Goal: Navigation & Orientation: Find specific page/section

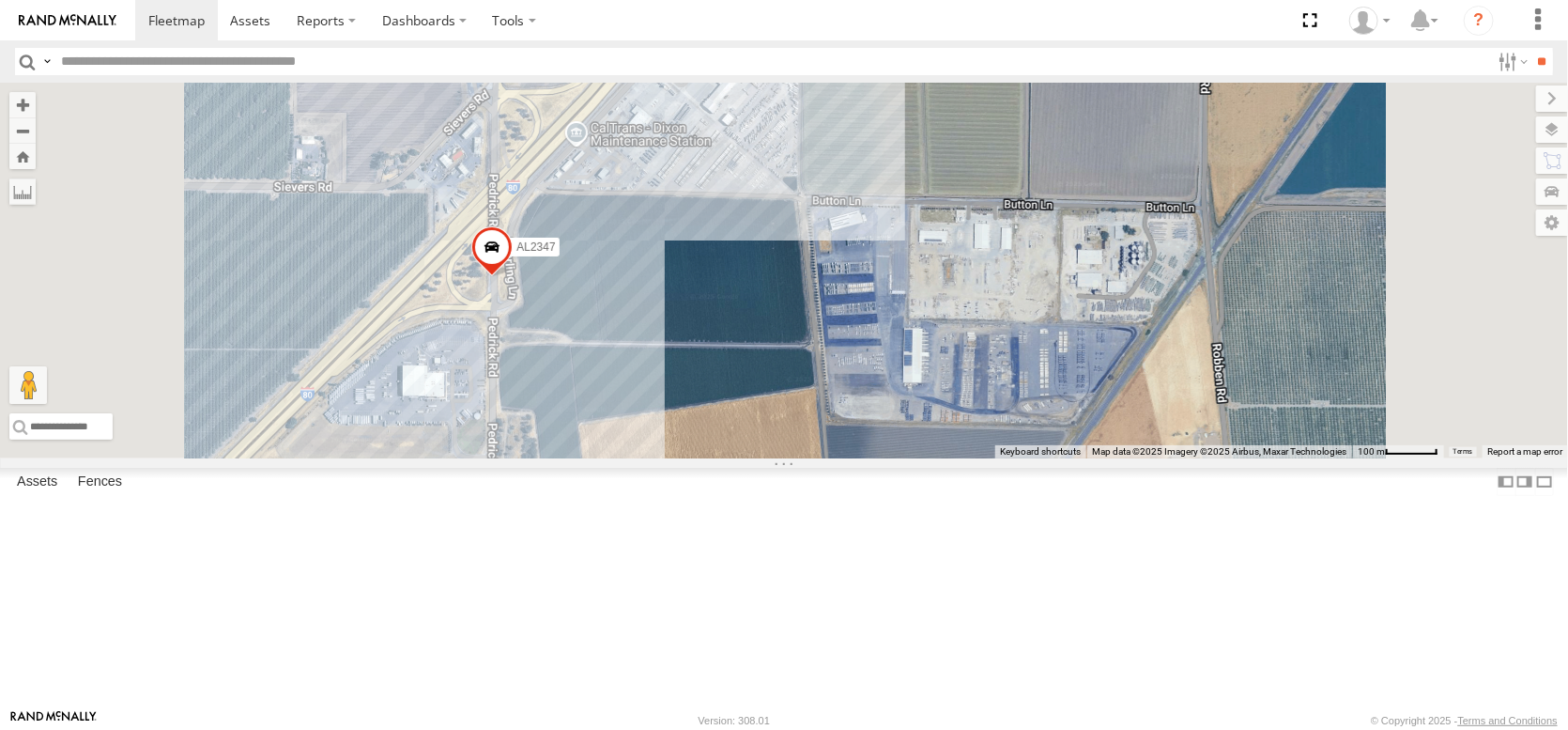
click at [0, 0] on div "Asset Current Location" at bounding box center [0, 0] width 0 height 0
click at [0, 0] on span "Asset" at bounding box center [0, 0] width 0 height 0
click at [513, 277] on span at bounding box center [492, 251] width 42 height 50
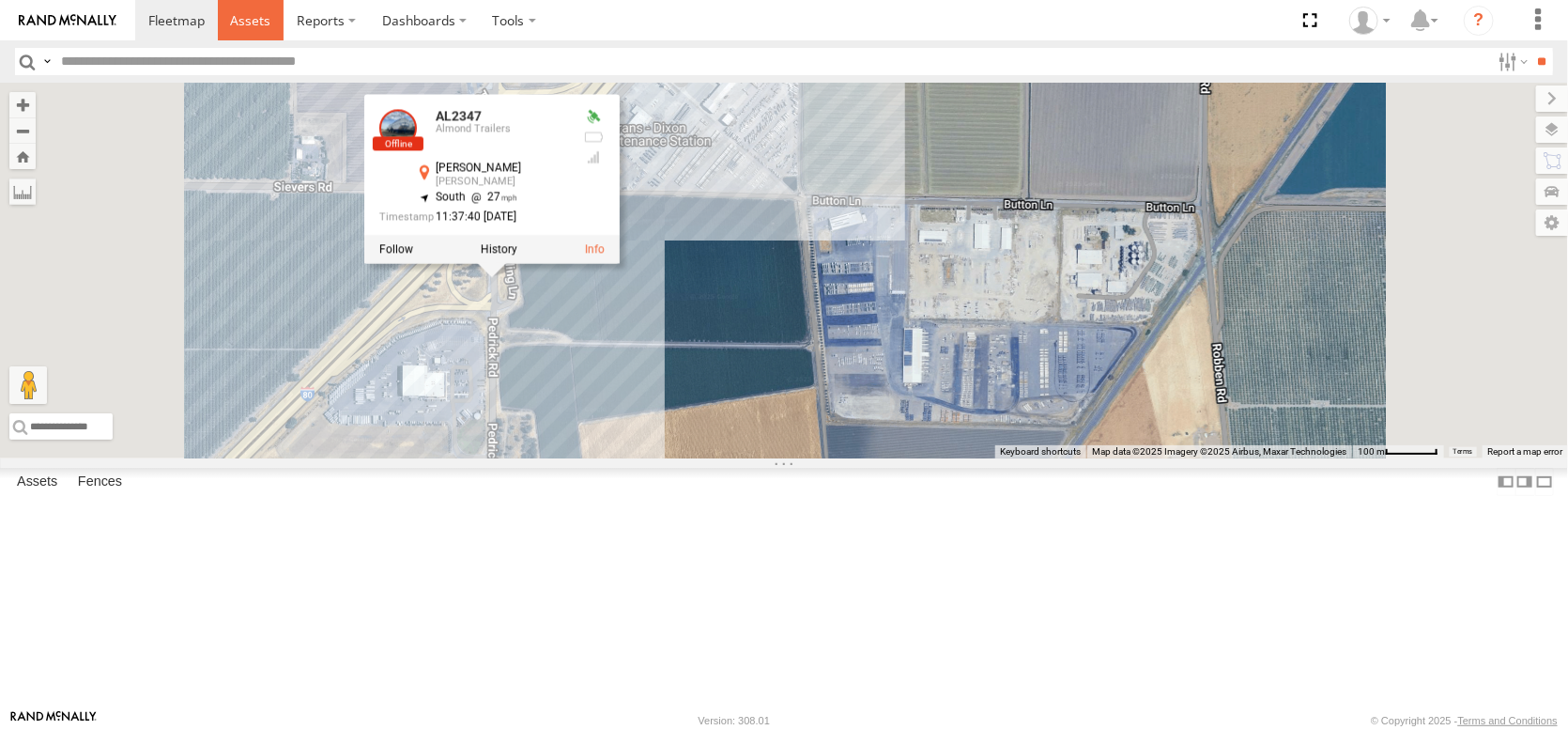
click at [271, 28] on span at bounding box center [250, 20] width 41 height 18
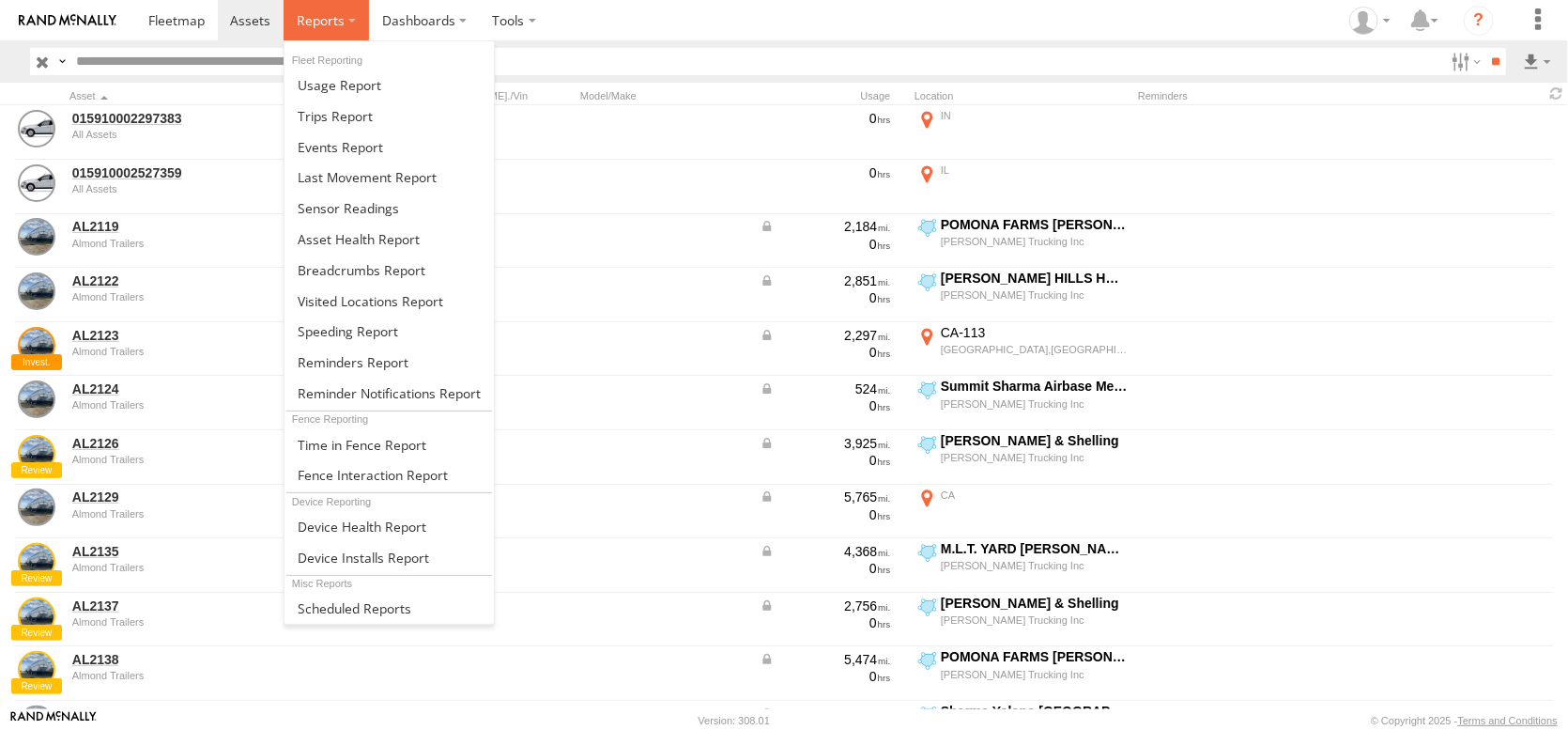
click at [345, 23] on span at bounding box center [320, 20] width 47 height 18
click at [420, 248] on span at bounding box center [358, 239] width 122 height 18
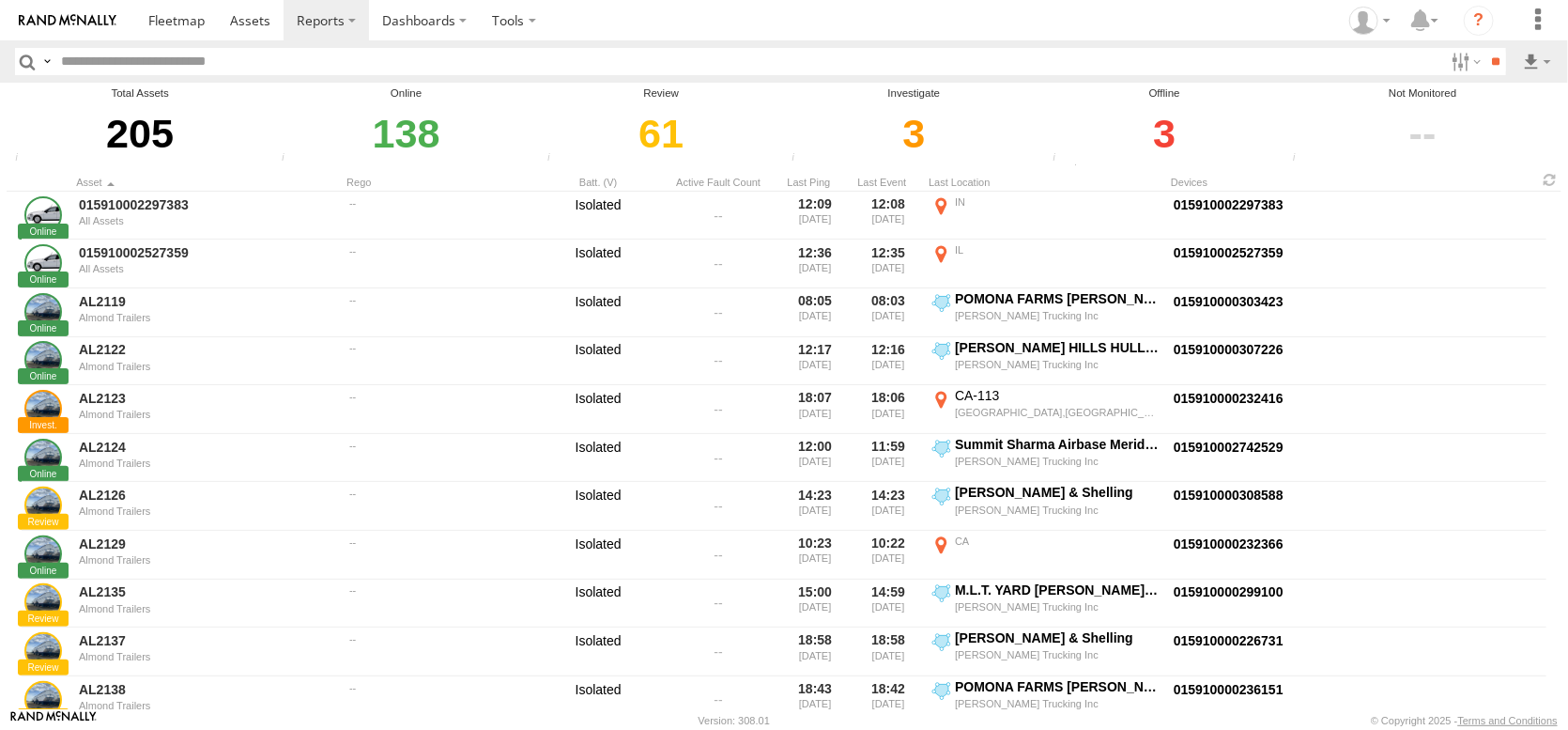
click at [1171, 161] on div "3" at bounding box center [1164, 135] width 234 height 65
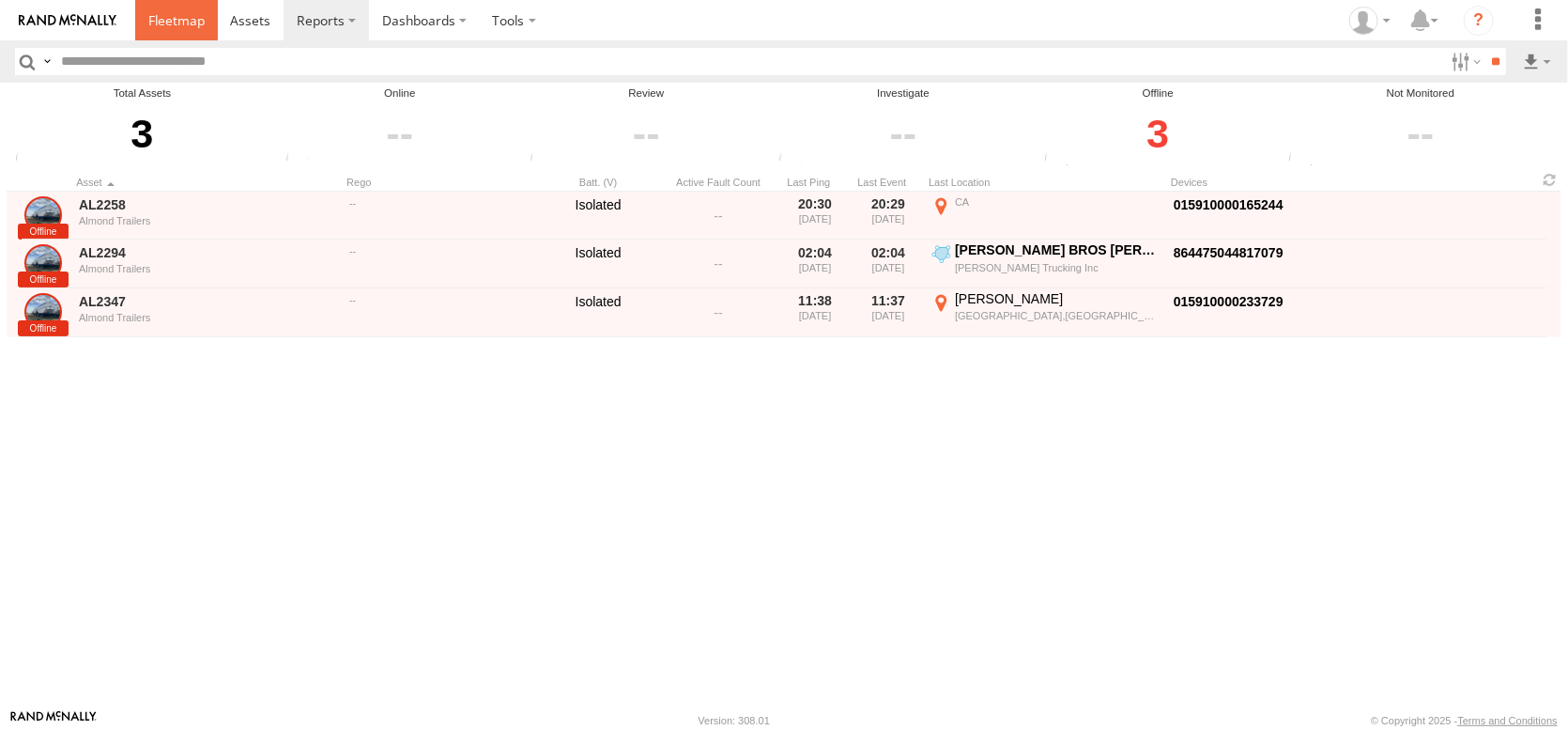
click at [216, 5] on link at bounding box center [177, 20] width 83 height 41
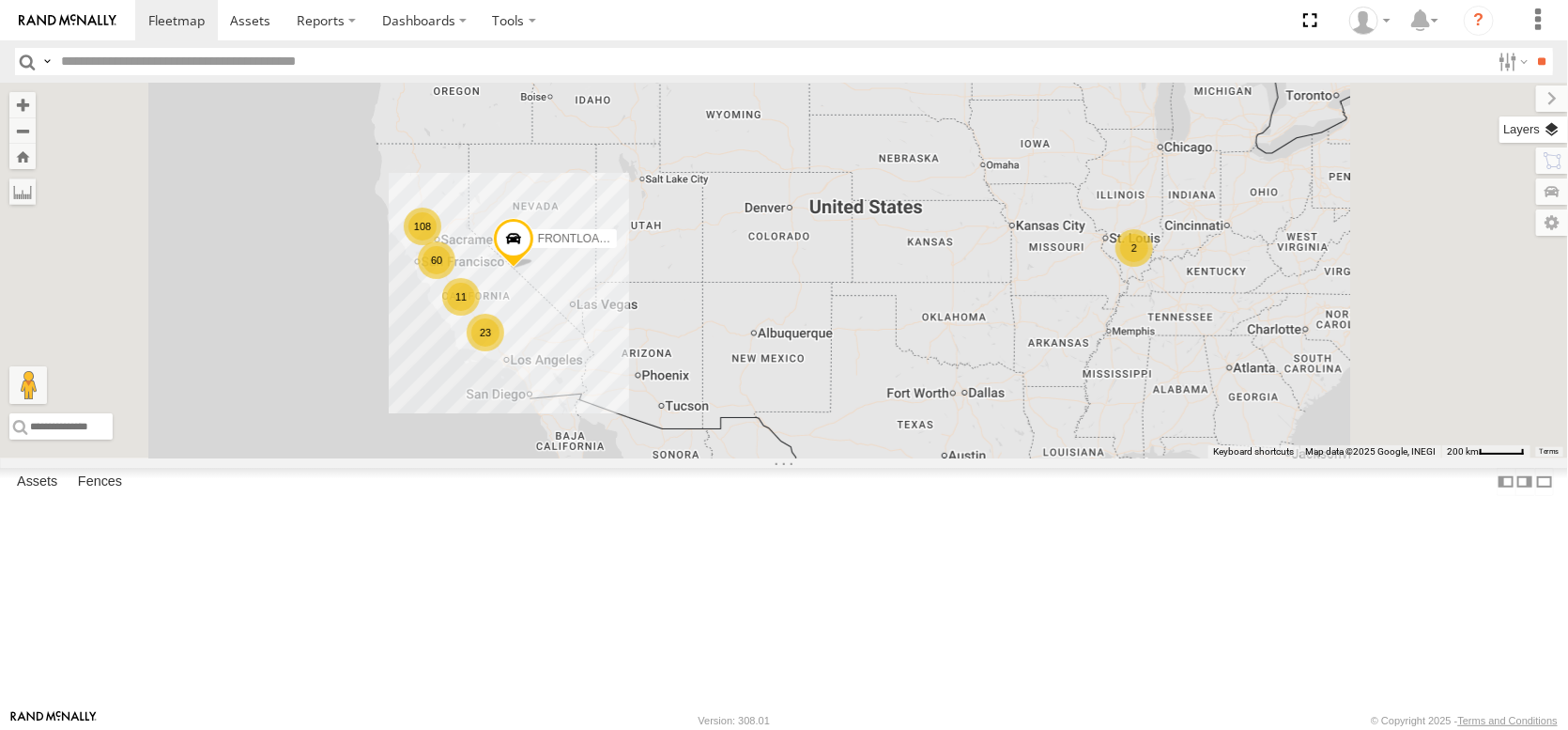
click at [1546, 142] on label at bounding box center [1533, 130] width 68 height 27
click at [0, 0] on label "Basemaps" at bounding box center [0, 0] width 0 height 0
click at [0, 0] on span "Satellite + Roadmap" at bounding box center [0, 0] width 0 height 0
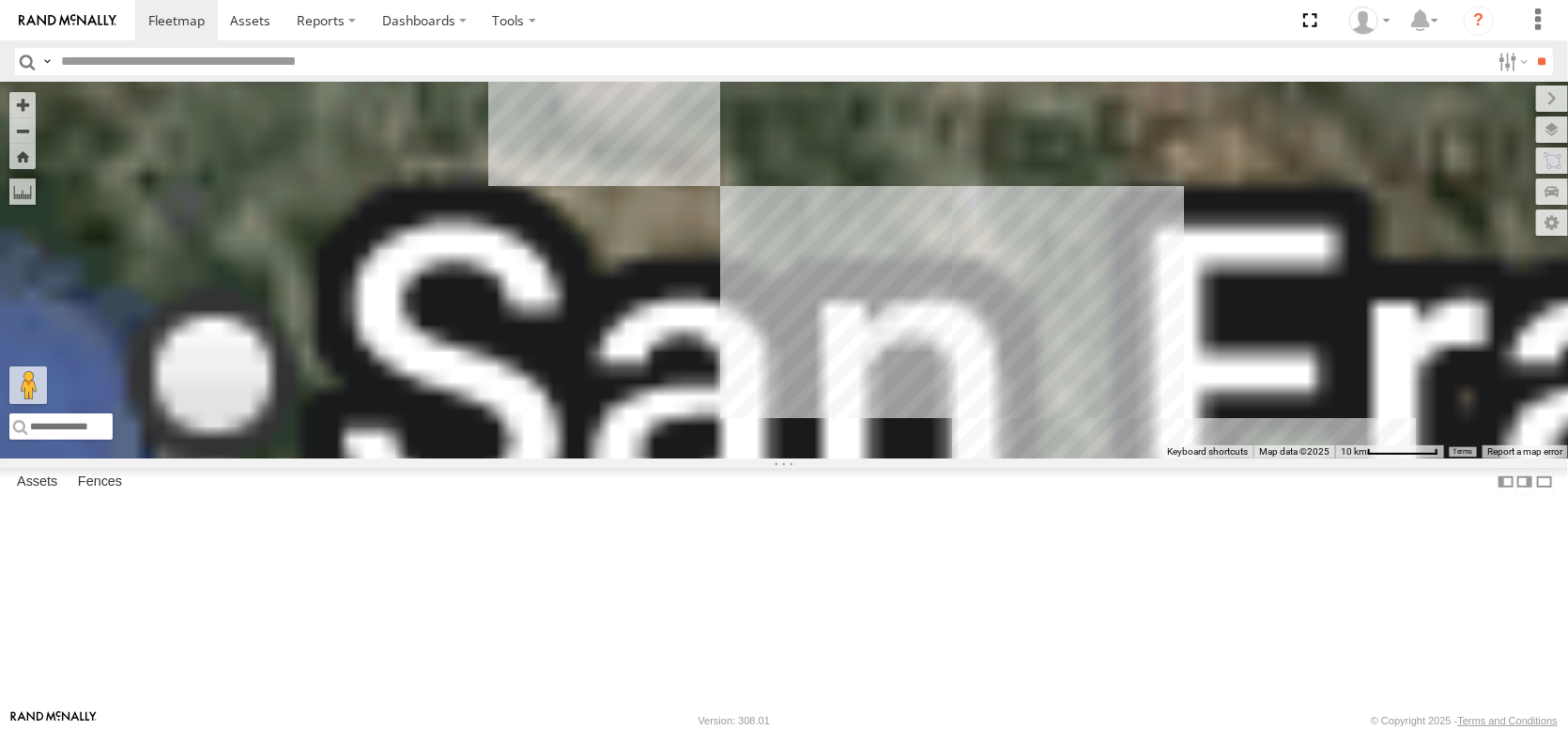
drag, startPoint x: 685, startPoint y: 315, endPoint x: 858, endPoint y: 623, distance: 353.3
click at [858, 459] on div "FRONTLOADER JD344H" at bounding box center [784, 271] width 1568 height 376
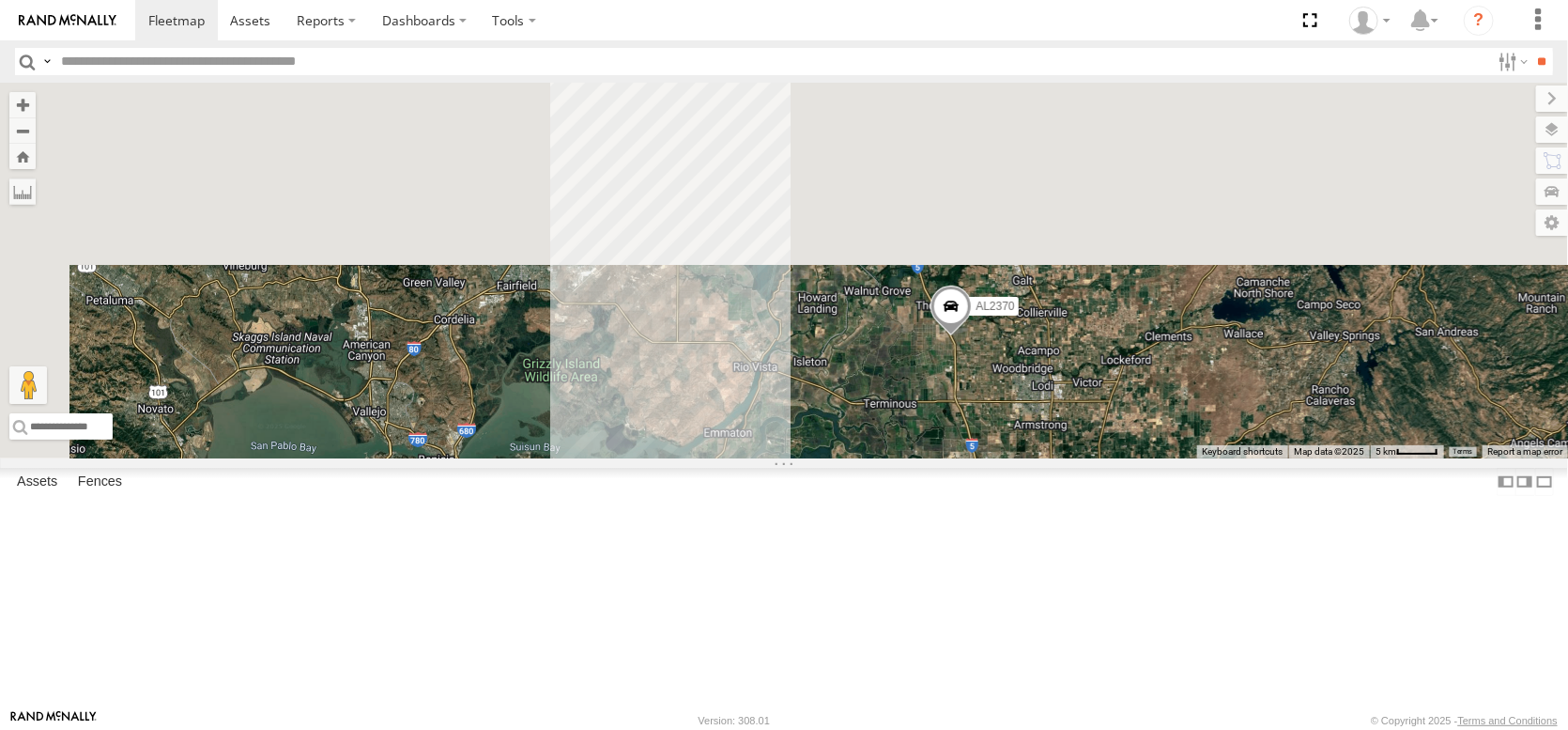
drag, startPoint x: 712, startPoint y: 290, endPoint x: 793, endPoint y: 644, distance: 363.1
click at [793, 459] on div "FRONTLOADER JD344H 9 3 AL2368 AL2348 AL2330 AL2370" at bounding box center [784, 271] width 1568 height 376
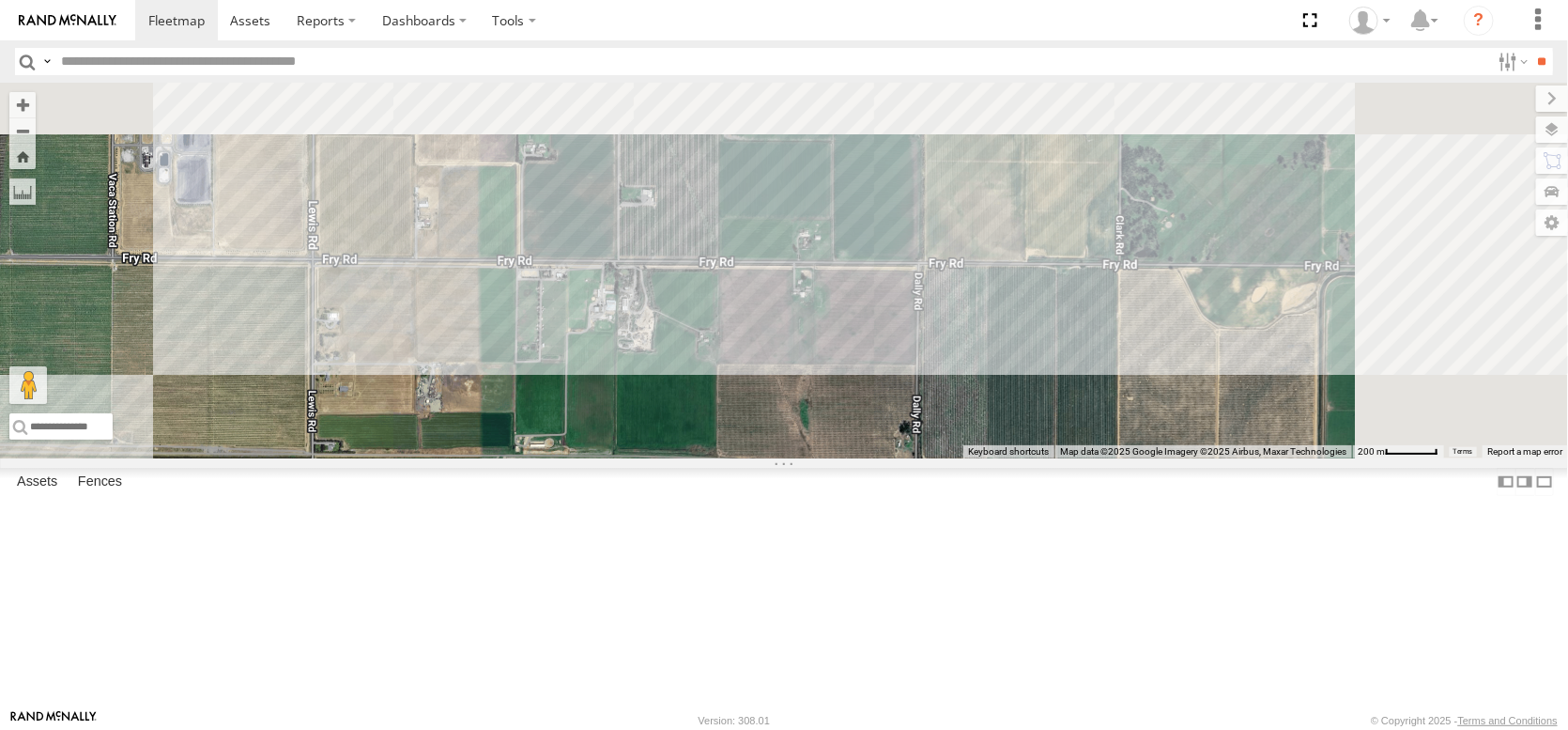
drag, startPoint x: 1052, startPoint y: 348, endPoint x: 845, endPoint y: 707, distance: 414.4
click at [845, 459] on div "FRONTLOADER JD344H AL2368 AL2348 AL2330 AL2370 AL2311 PT2390 AL2372 AL2371 AL22…" at bounding box center [784, 271] width 1568 height 376
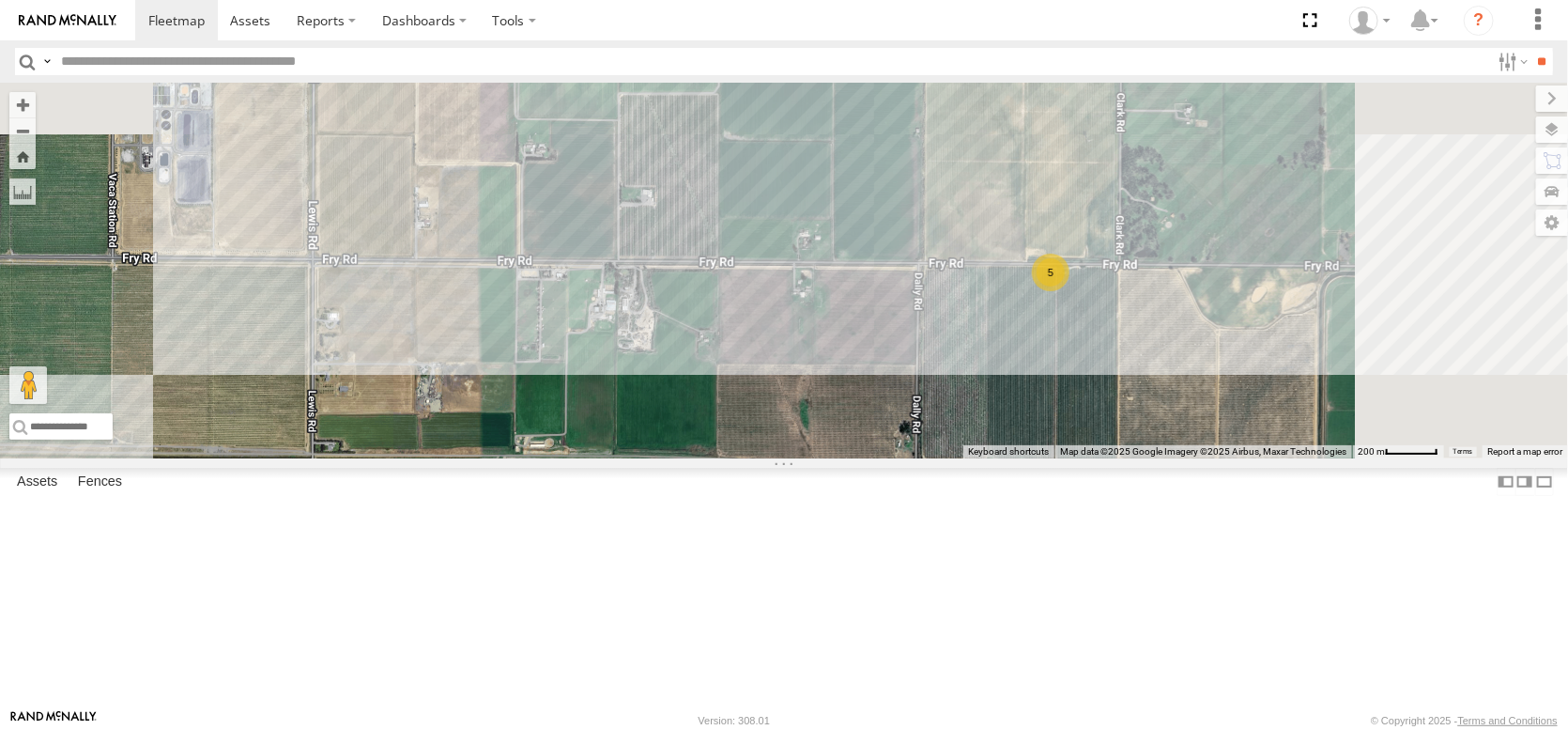
click at [845, 459] on div "FRONTLOADER JD344H AL2368 AL2348 AL2330 AL2370 AL2311 PT2390 AL2372 AL2371 AL22…" at bounding box center [784, 271] width 1568 height 376
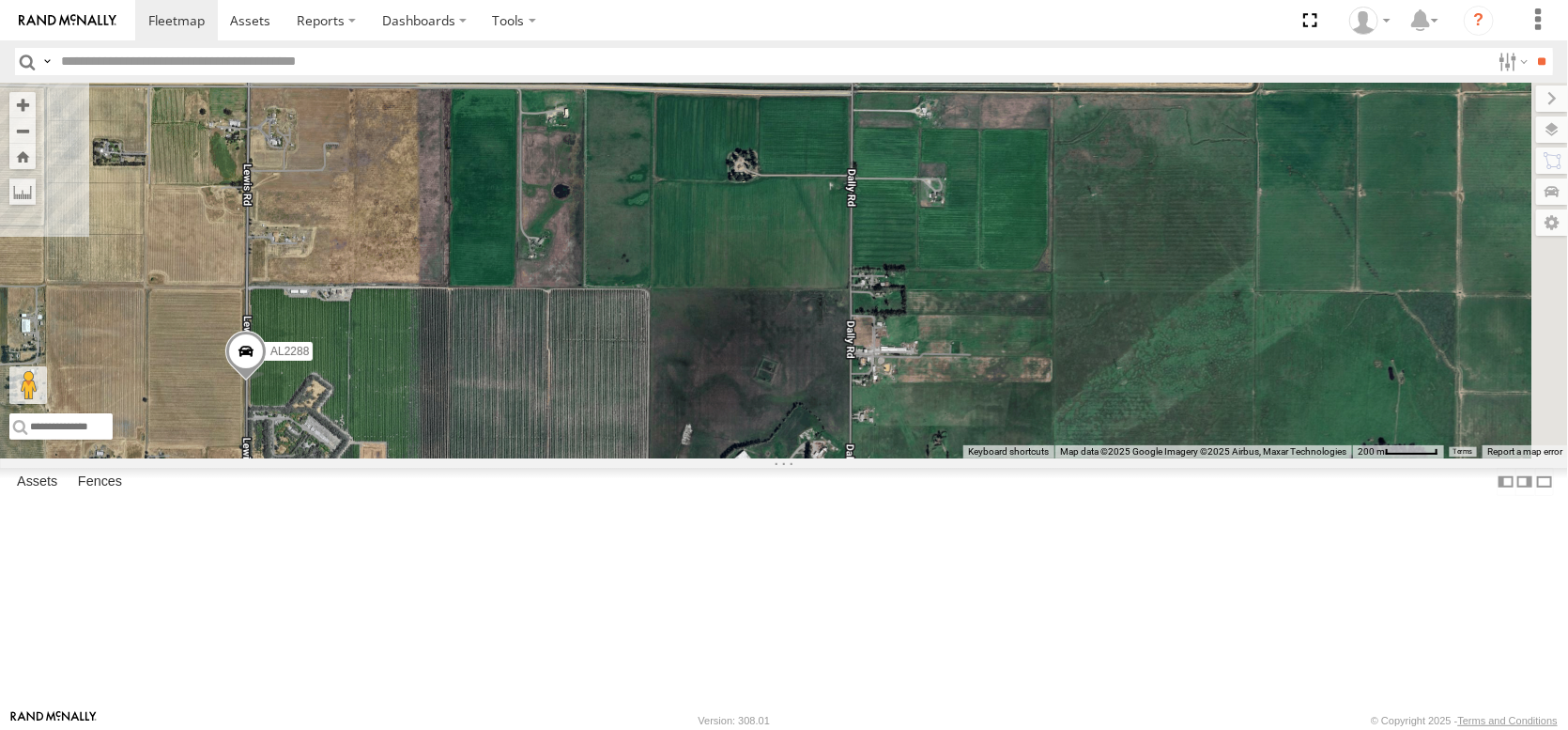
drag, startPoint x: 891, startPoint y: 684, endPoint x: 827, endPoint y: 300, distance: 389.3
click at [827, 300] on div "FRONTLOADER JD344H AL2368 AL2348 AL2330 AL2370 AL2311 PT2390 AL2372 AL2371 AL22…" at bounding box center [784, 271] width 1568 height 376
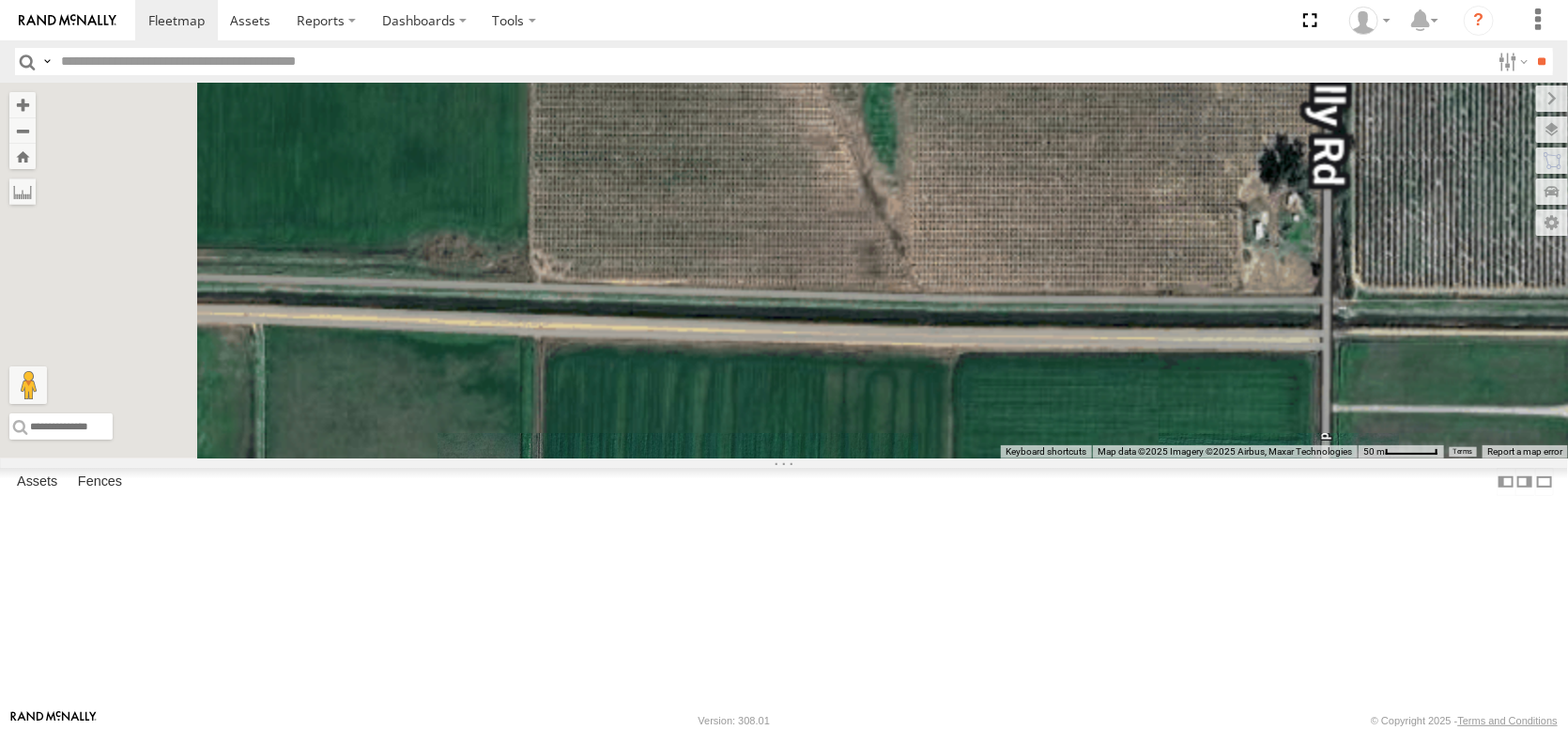
drag, startPoint x: 883, startPoint y: 254, endPoint x: 795, endPoint y: 602, distance: 359.0
click at [795, 459] on div "FRONTLOADER JD344H AL2368 AL2348 AL2330 AL2370 AL2311 PT2390 AL2372 AL2371 AL22…" at bounding box center [784, 271] width 1568 height 376
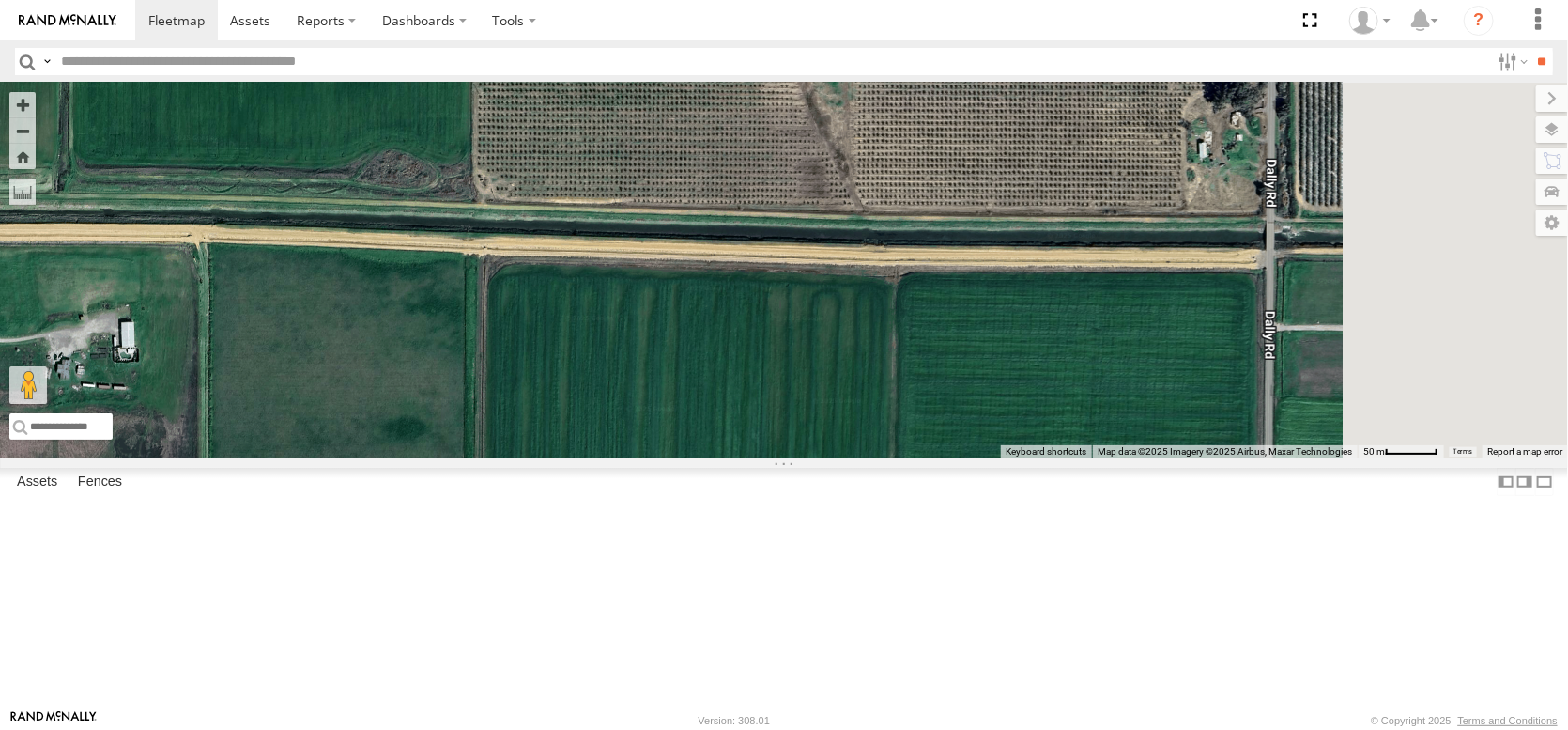
drag, startPoint x: 1020, startPoint y: 482, endPoint x: 954, endPoint y: 386, distance: 116.5
click at [955, 387] on div "FRONTLOADER JD344H AL2368 AL2348 AL2330 AL2370 AL2311 PT2390 AL2372 AL2371 AL22…" at bounding box center [784, 271] width 1568 height 376
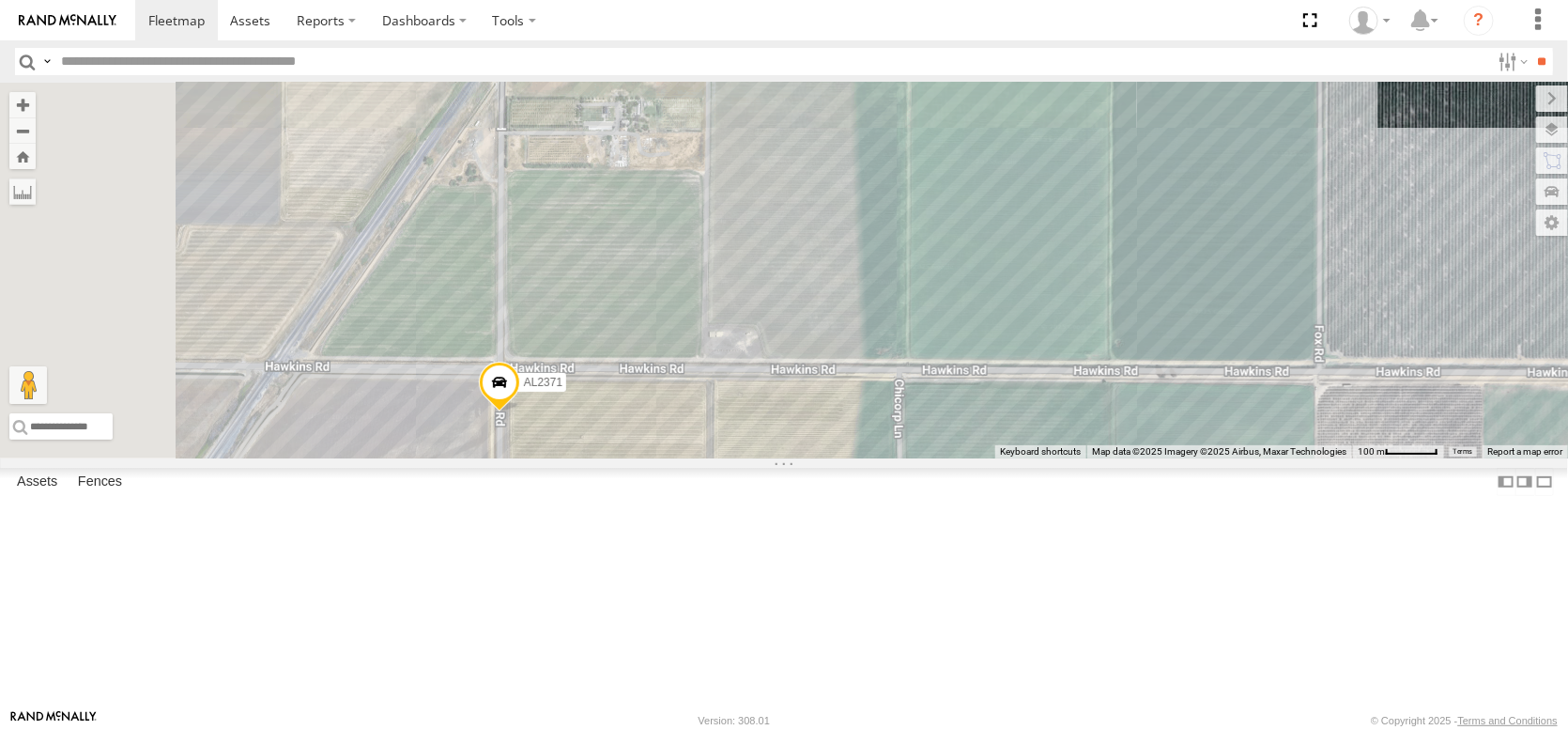
drag, startPoint x: 625, startPoint y: 249, endPoint x: 907, endPoint y: 569, distance: 426.5
click at [907, 459] on div "FRONTLOADER JD344H AL2368 AL2348 AL2330 AL2370 AL2311 PT2390 AL2372 AL2371 AL22…" at bounding box center [784, 271] width 1568 height 376
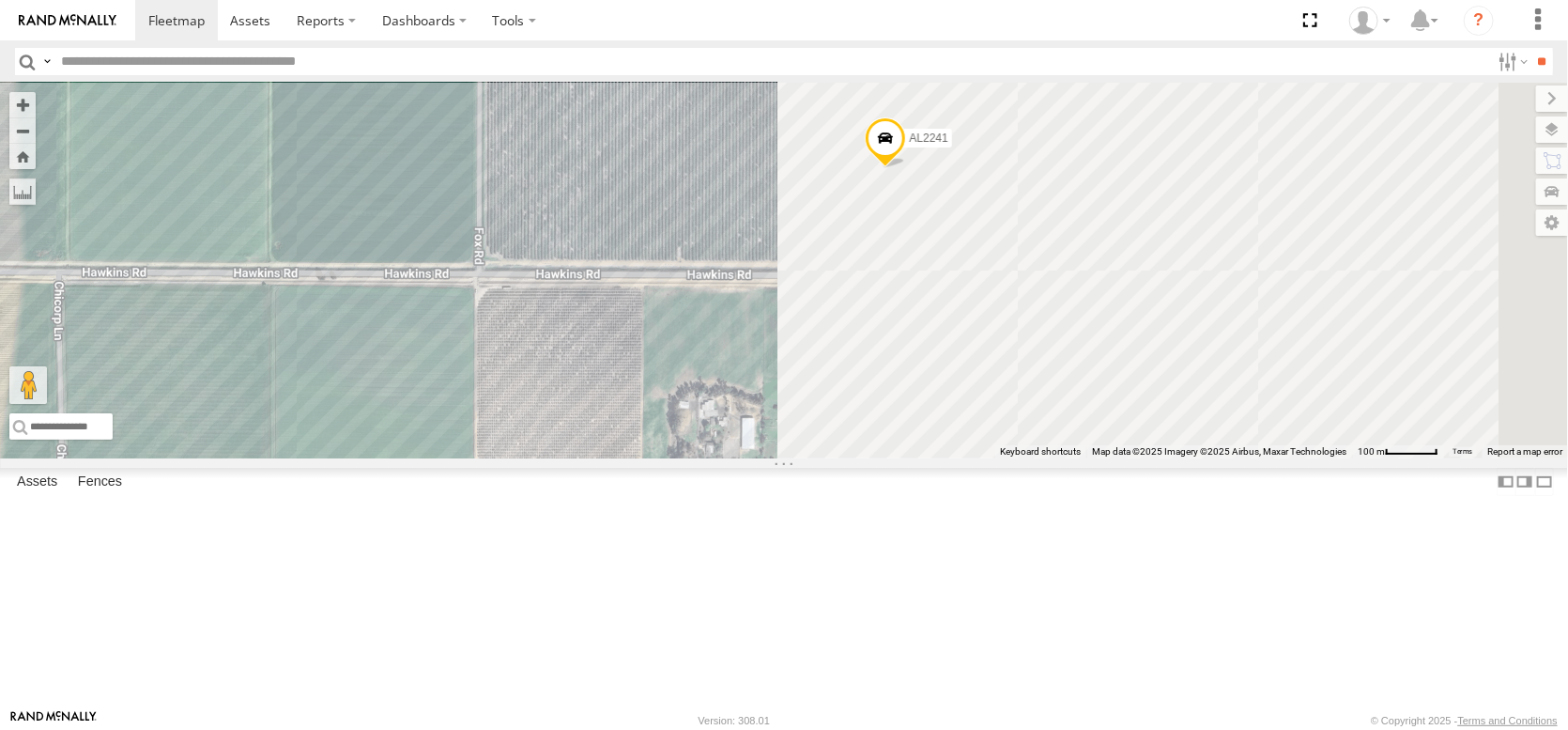
drag, startPoint x: 436, startPoint y: 411, endPoint x: 270, endPoint y: 386, distance: 167.9
click at [270, 386] on main "← Move left → Move right ↑ Move up ↓ Move down + Zoom in - Zoom out Home Jump l…" at bounding box center [784, 397] width 1568 height 627
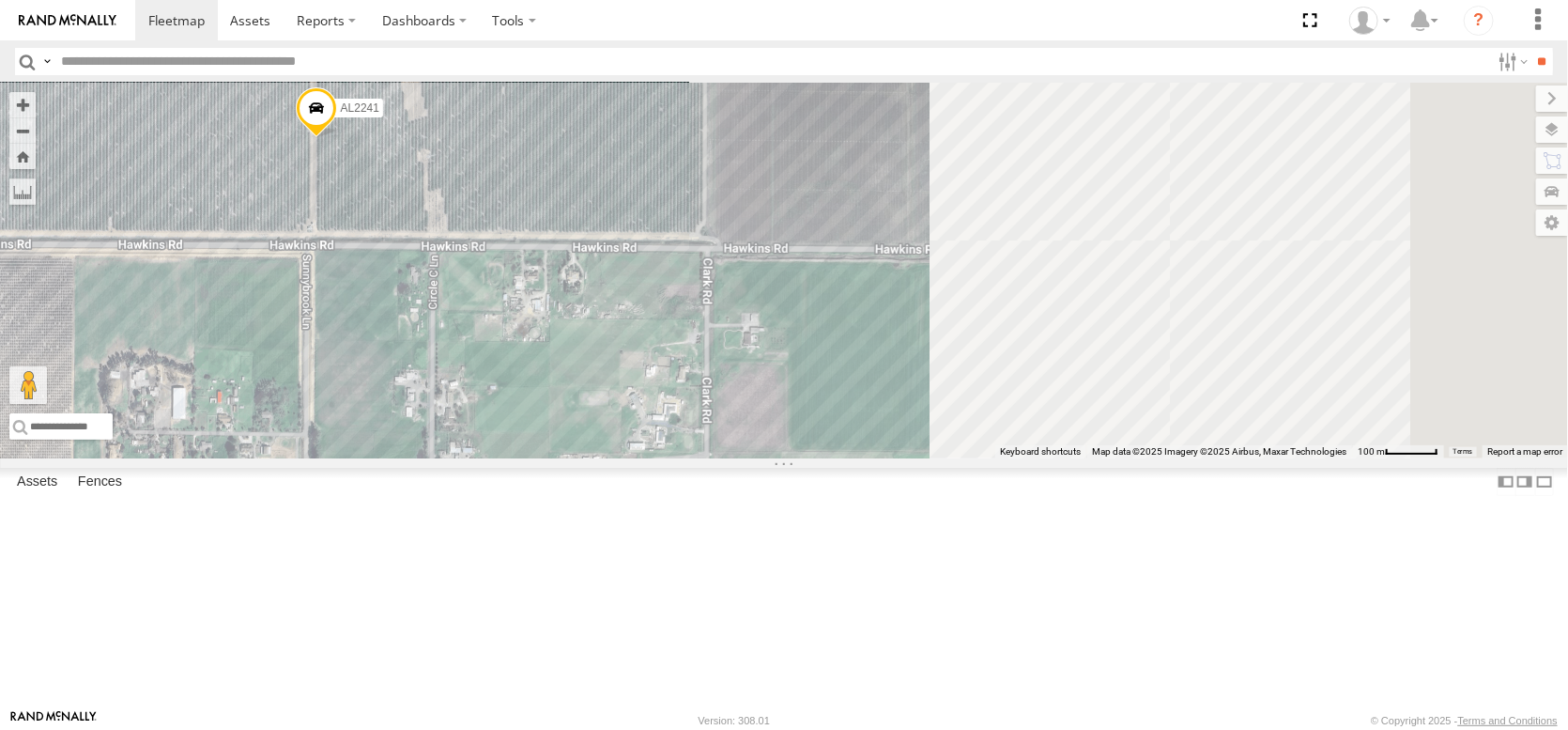
drag, startPoint x: 851, startPoint y: 463, endPoint x: 275, endPoint y: 433, distance: 576.8
click at [275, 433] on main "← Move left → Move right ↑ Move up ↓ Move down + Zoom in - Zoom out Home Jump l…" at bounding box center [784, 397] width 1568 height 627
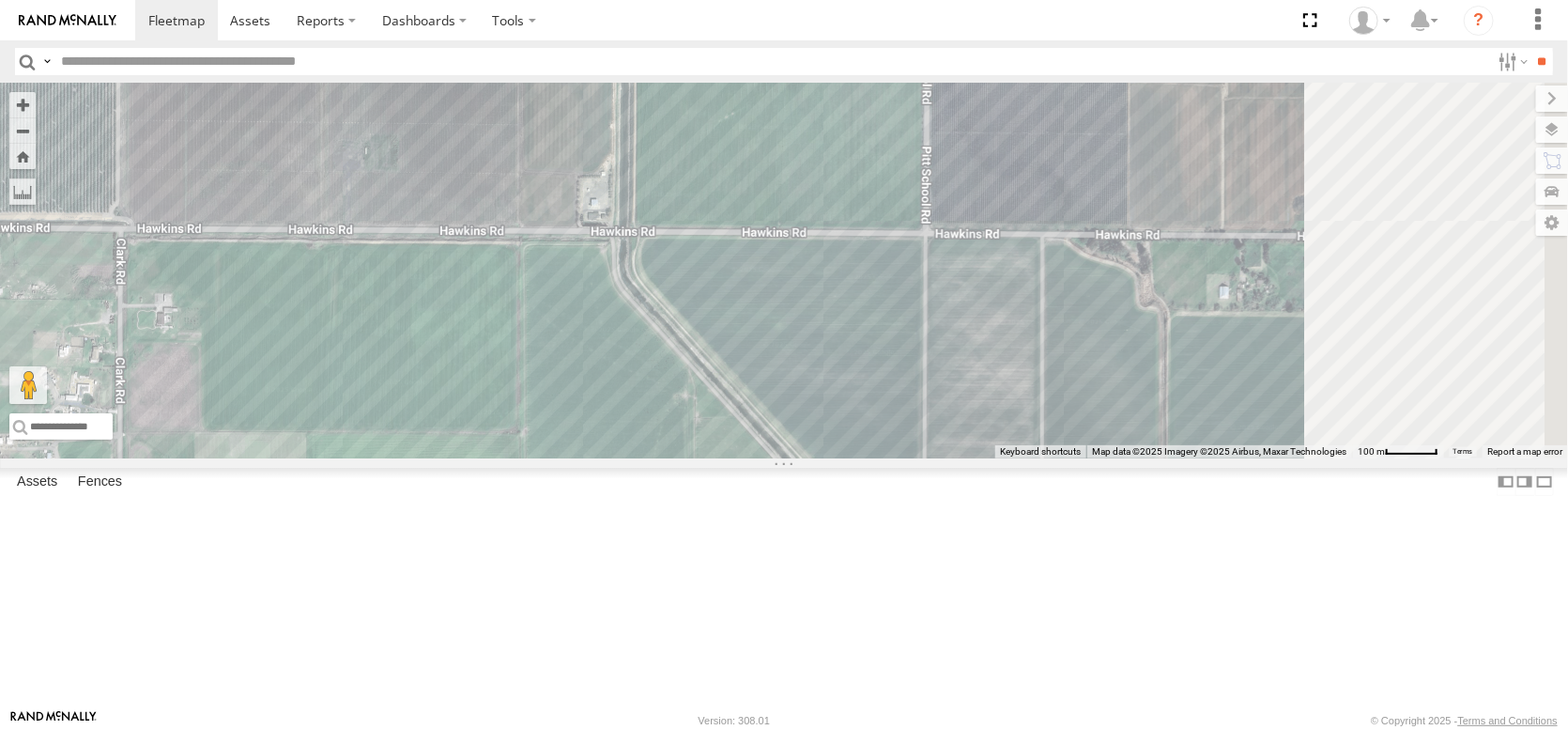
drag, startPoint x: 970, startPoint y: 447, endPoint x: 379, endPoint y: 427, distance: 591.3
click at [379, 427] on main "← Move left → Move right ↑ Move up ↓ Move down + Zoom in - Zoom out Home Jump l…" at bounding box center [784, 397] width 1568 height 627
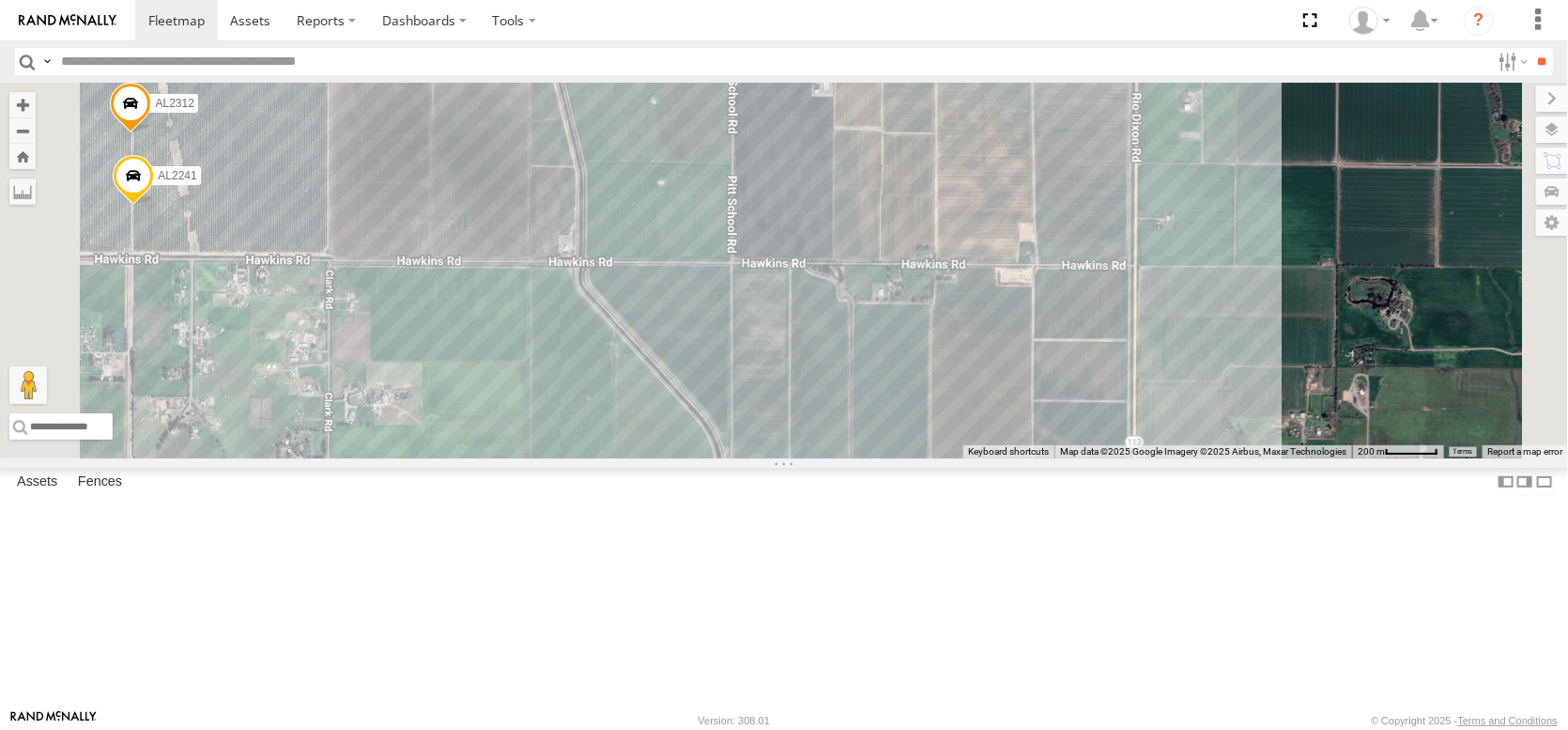
drag, startPoint x: 774, startPoint y: 434, endPoint x: 856, endPoint y: 432, distance: 82.0
click at [856, 432] on div "FRONTLOADER JD344H AL2368 AL2348 AL2330 AL2370 AL2311 PT2390 AL2372 AL2371 AL22…" at bounding box center [784, 271] width 1568 height 376
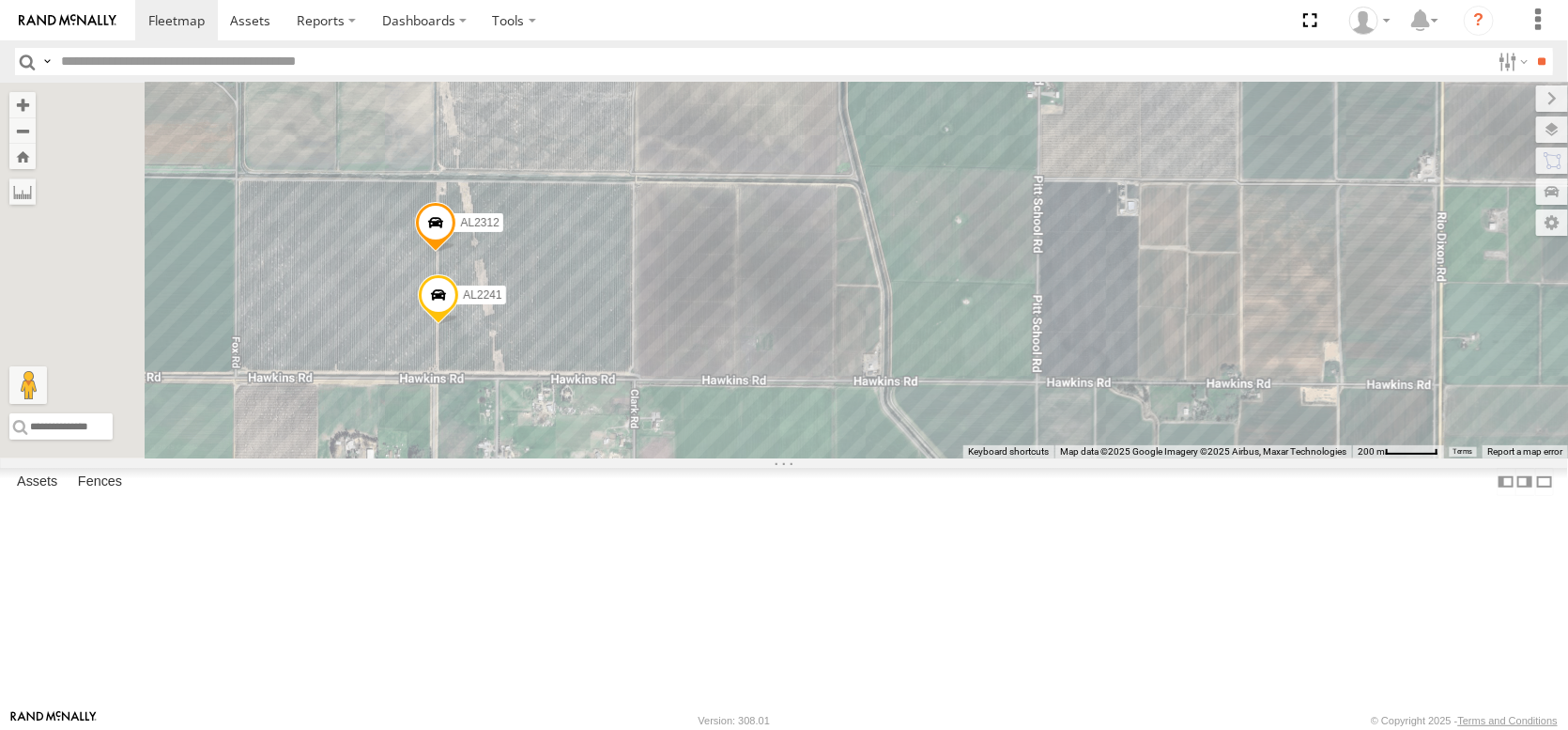
drag, startPoint x: 701, startPoint y: 416, endPoint x: 1006, endPoint y: 542, distance: 330.0
click at [1006, 459] on div "FRONTLOADER JD344H AL2368 AL2348 AL2330 AL2370 AL2311 PT2390 AL2372 AL2371 AL22…" at bounding box center [784, 271] width 1568 height 376
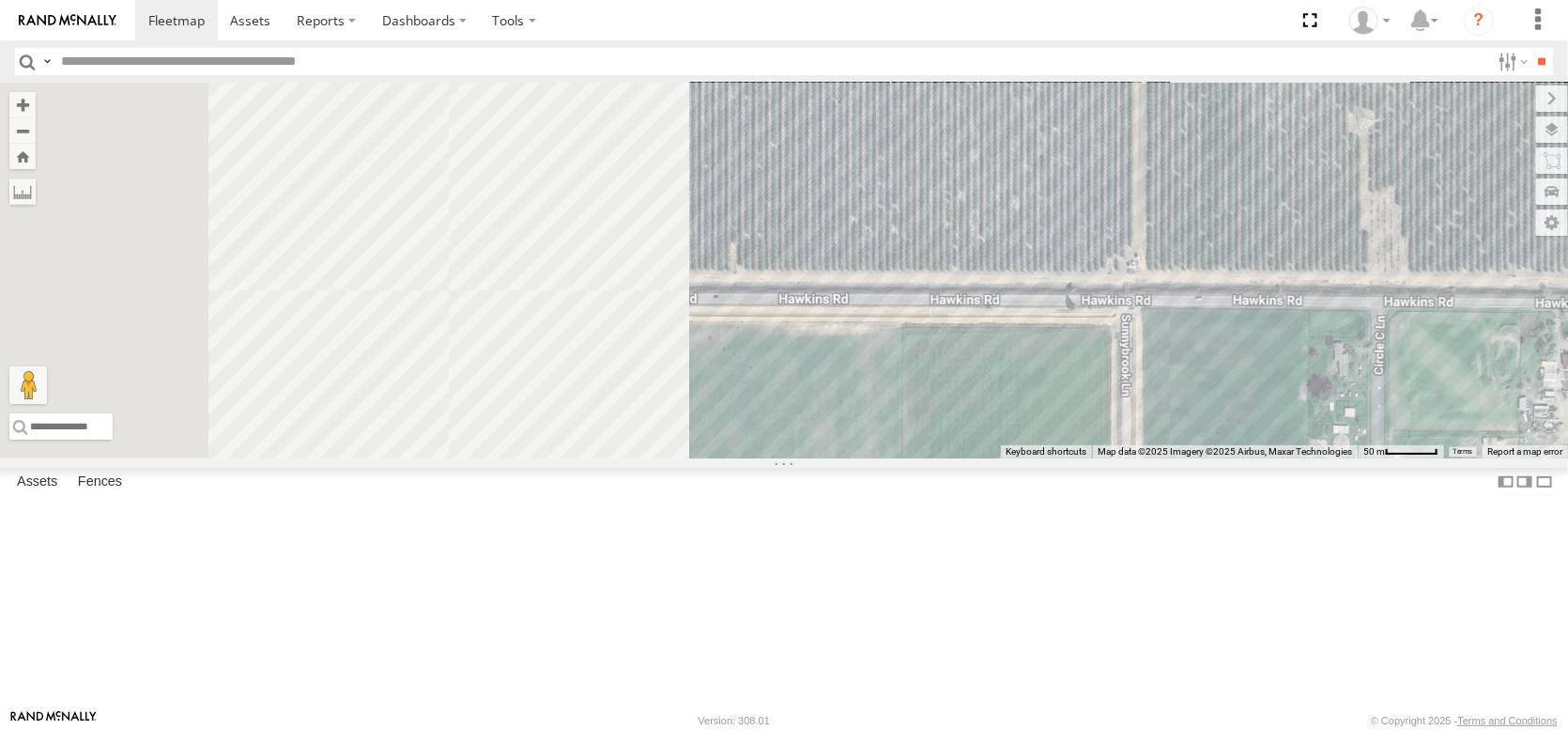
drag, startPoint x: 657, startPoint y: 523, endPoint x: 1315, endPoint y: 493, distance: 658.7
click at [1313, 459] on div "← Move left → Move right ↑ Move up ↓ Move down + Zoom in - Zoom out Home Jump l…" at bounding box center [784, 271] width 1568 height 376
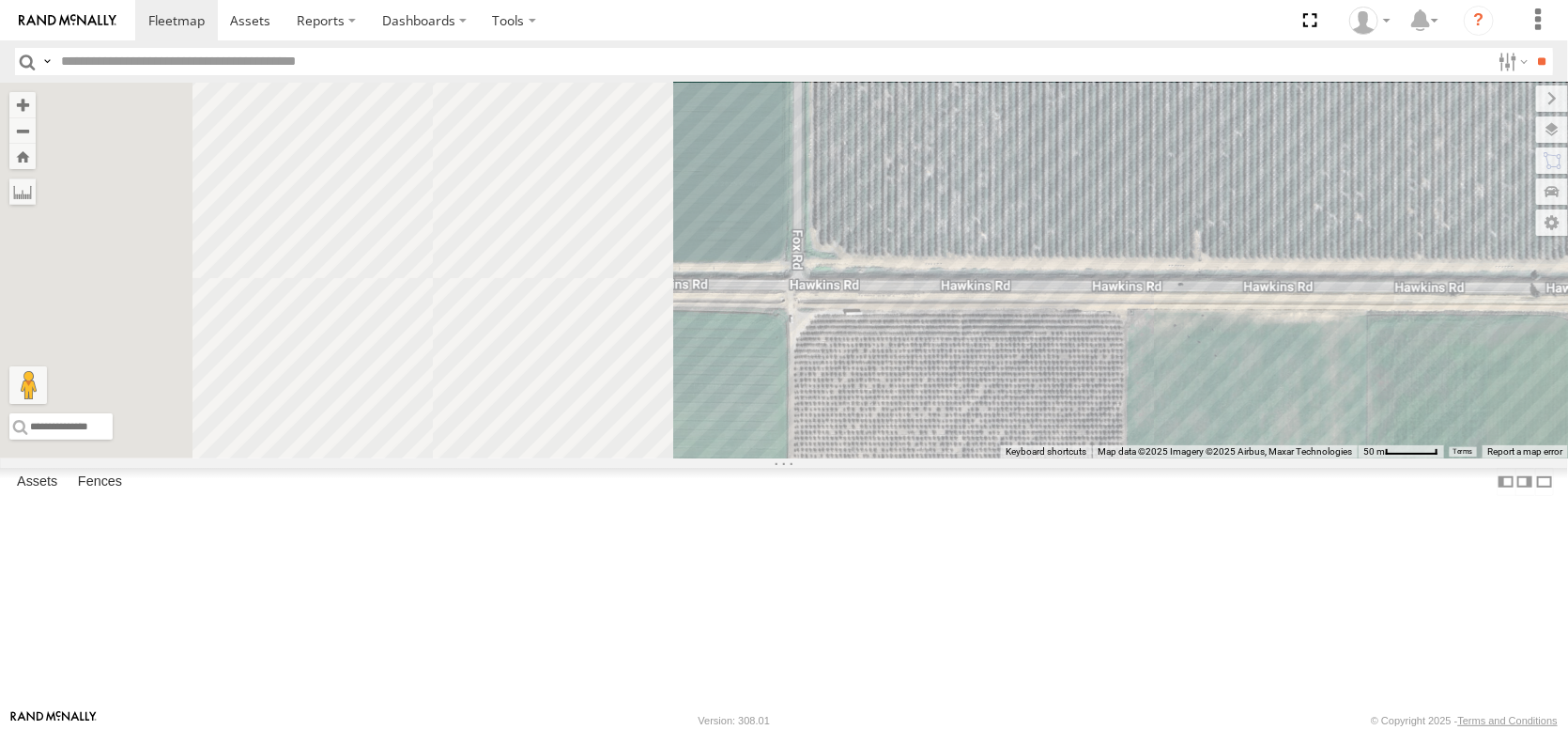
drag, startPoint x: 743, startPoint y: 524, endPoint x: 1209, endPoint y: 512, distance: 466.2
click at [1209, 459] on div "FRONTLOADER JD344H AL2368 AL2348 AL2330 AL2370 AL2311 PT2390 AL2372 AL2371 AL22…" at bounding box center [784, 271] width 1568 height 376
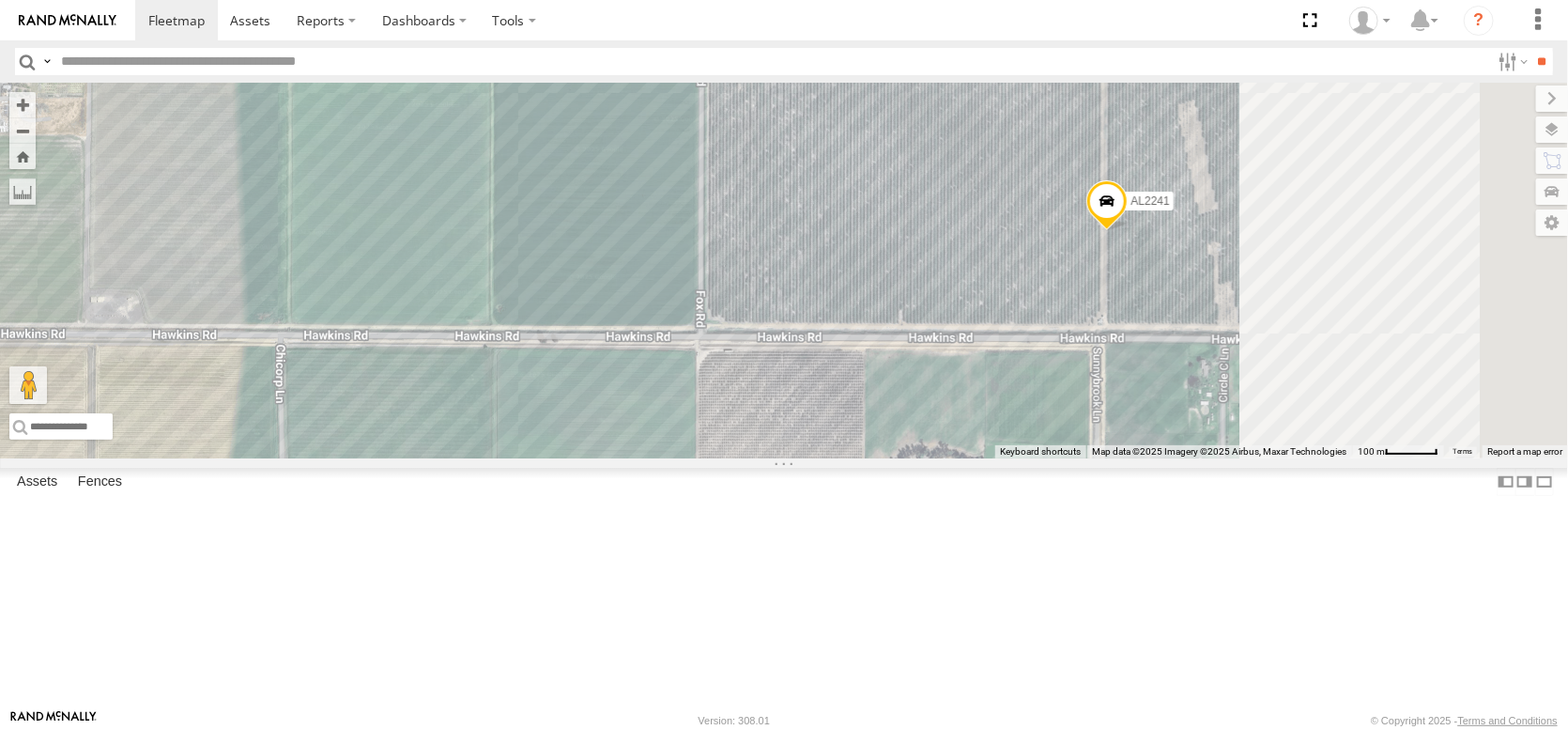
drag, startPoint x: 1122, startPoint y: 520, endPoint x: 524, endPoint y: 496, distance: 598.5
click at [585, 459] on div "FRONTLOADER JD344H AL2368 AL2348 AL2330 AL2370 AL2311 PT2390 AL2372 AL2371 AL22…" at bounding box center [784, 271] width 1568 height 376
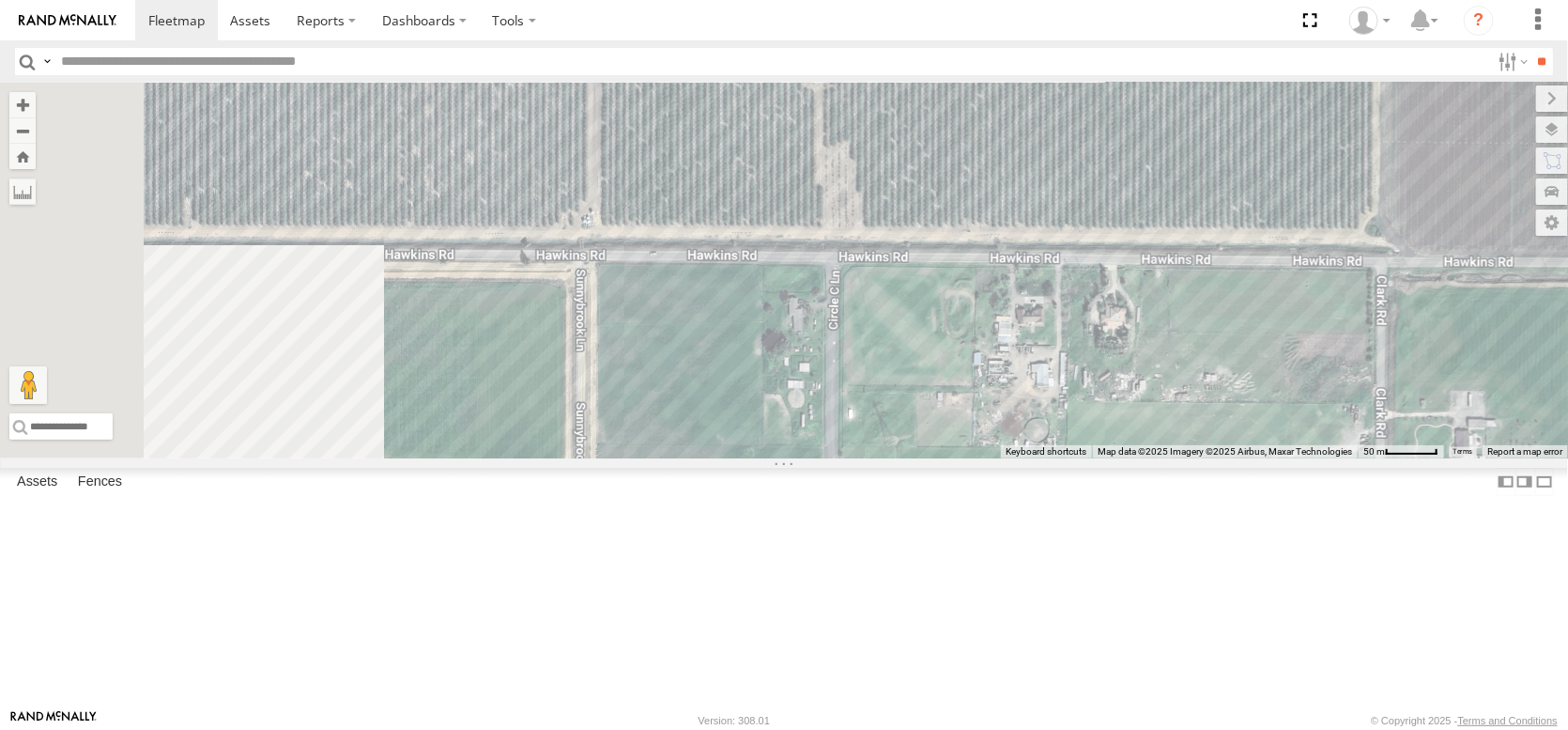
drag, startPoint x: 726, startPoint y: 469, endPoint x: 1370, endPoint y: 518, distance: 645.9
click at [1370, 459] on div "← Move left → Move right ↑ Move up ↓ Move down + Zoom in - Zoom out Home Jump l…" at bounding box center [784, 271] width 1568 height 376
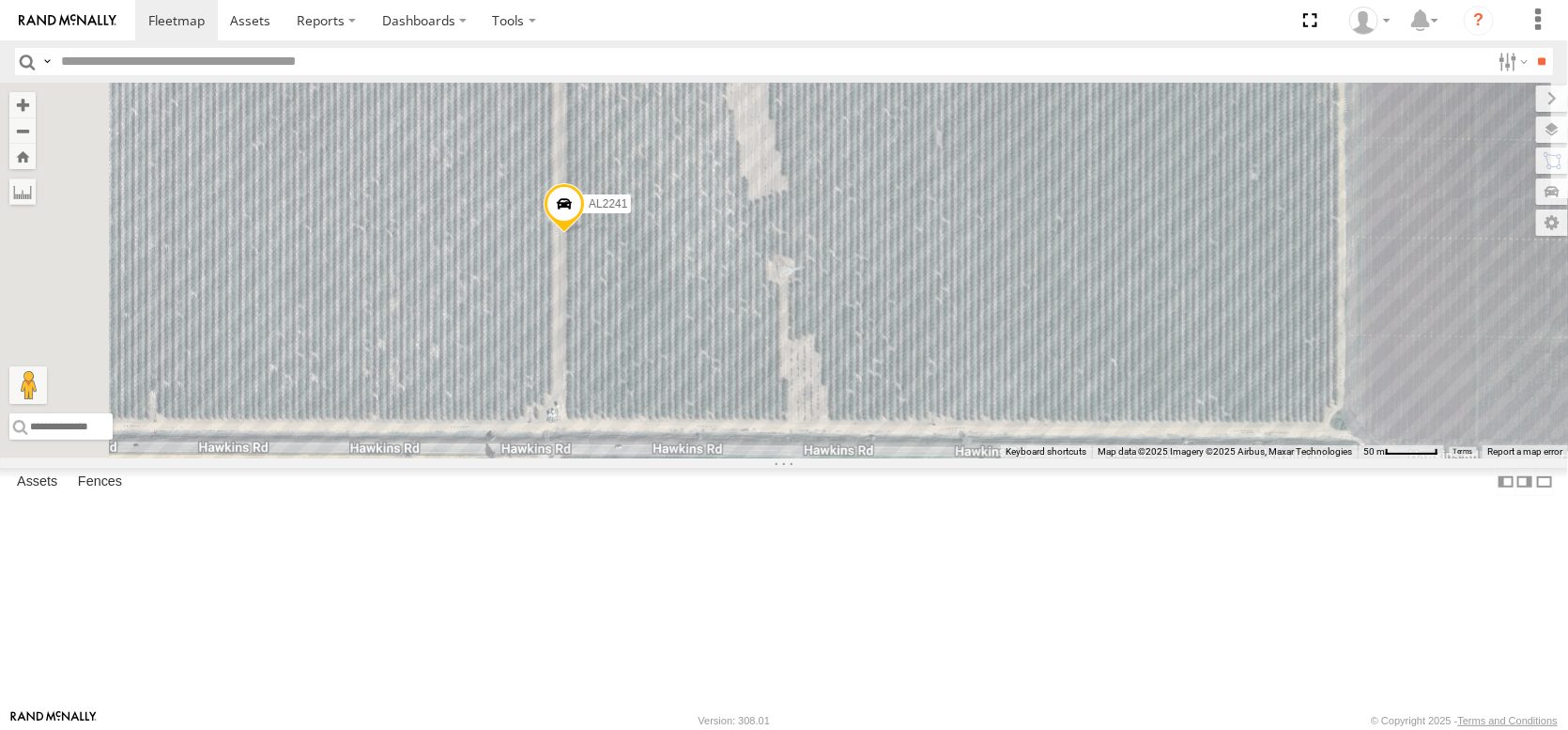
drag, startPoint x: 969, startPoint y: 410, endPoint x: 928, endPoint y: 615, distance: 209.1
click at [928, 459] on div "FRONTLOADER JD344H AL2368 AL2348 AL2330 AL2370 AL2311 PT2390 AL2372 AL2371 AL22…" at bounding box center [784, 271] width 1568 height 376
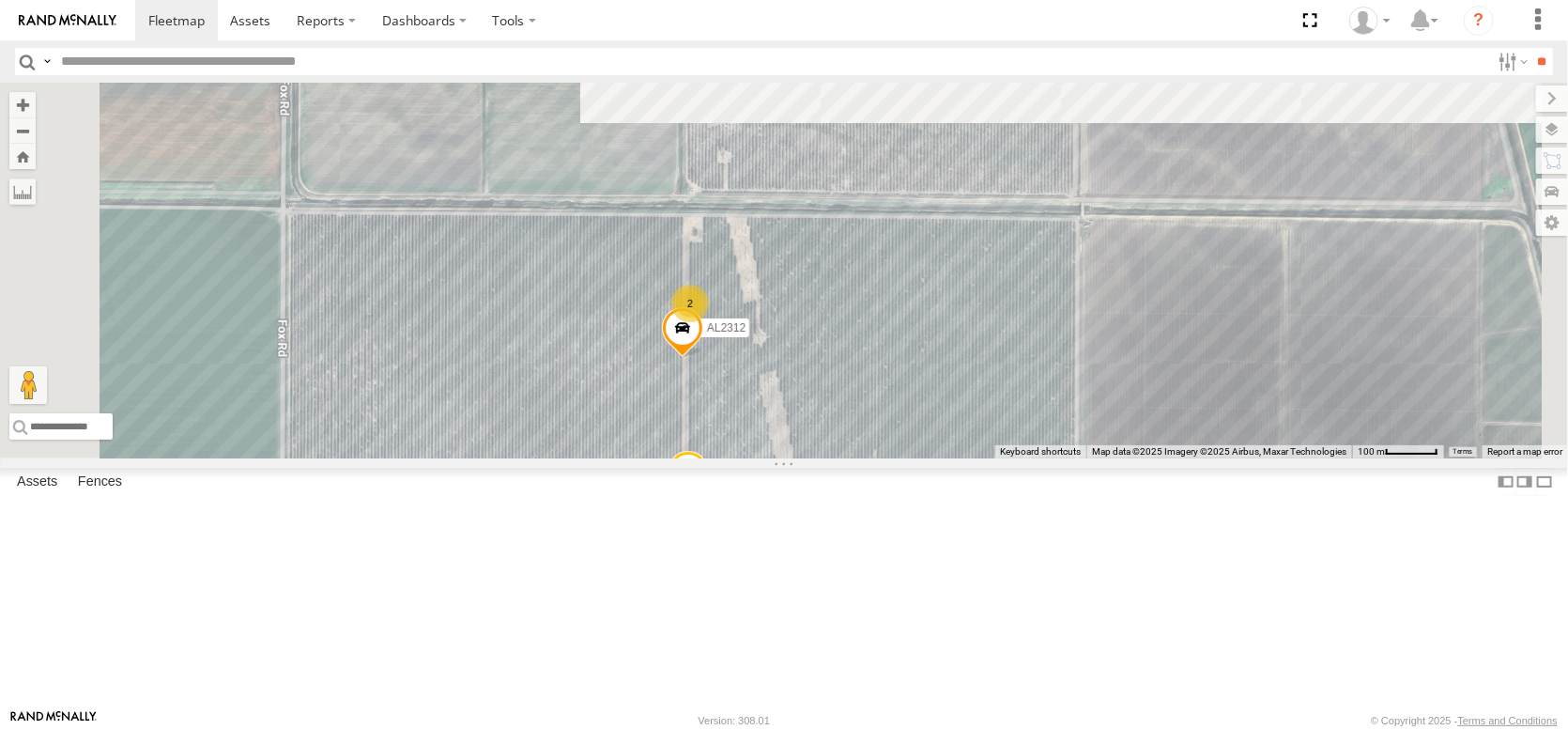
drag, startPoint x: 878, startPoint y: 488, endPoint x: 986, endPoint y: 648, distance: 193.0
click at [977, 459] on div "FRONTLOADER JD344H AL2368 AL2348 AL2330 AL2370 AL2311 PT2390 AL2372 AL2371 AL22…" at bounding box center [784, 271] width 1568 height 376
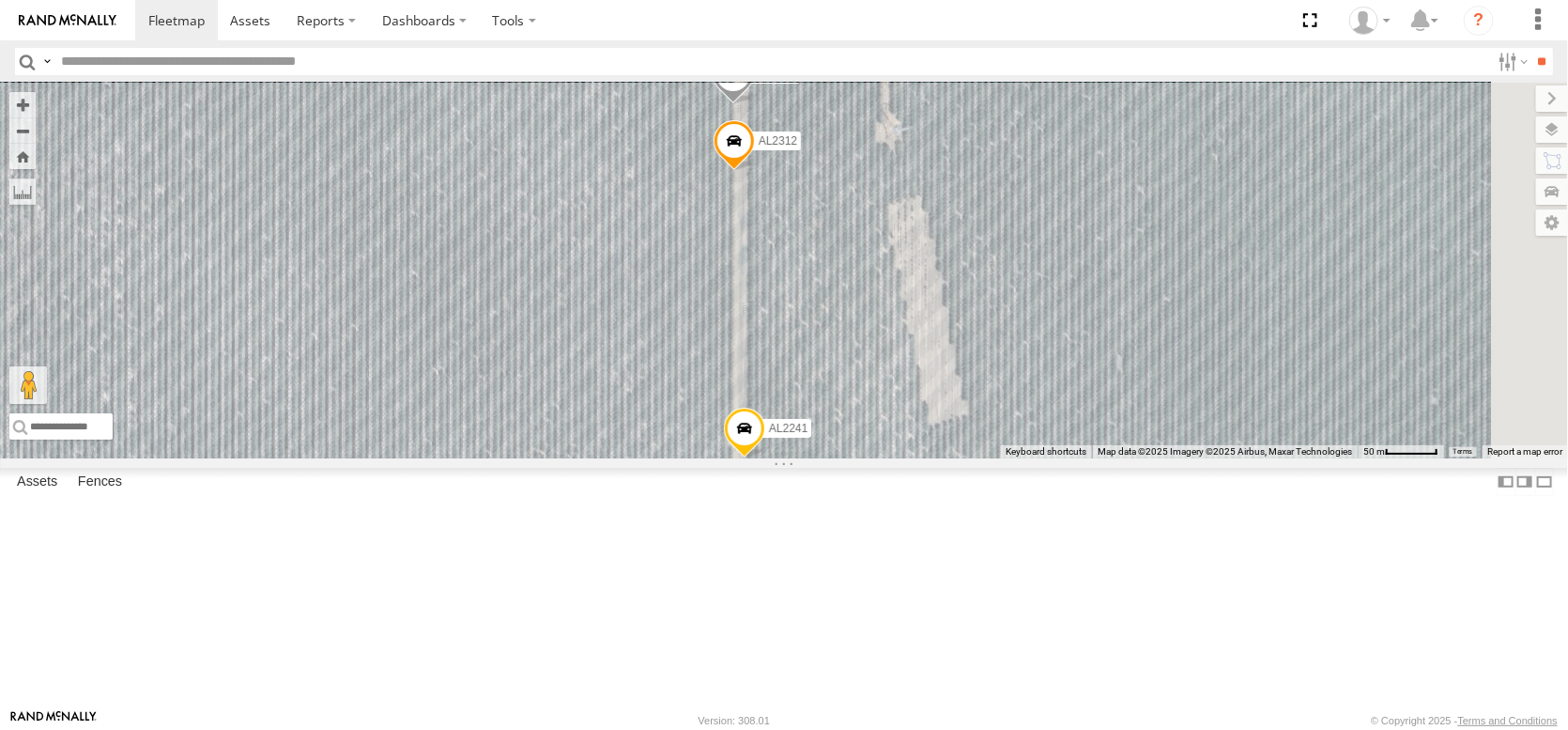
drag, startPoint x: 888, startPoint y: 481, endPoint x: 643, endPoint y: 485, distance: 245.0
click at [643, 459] on div "FRONTLOADER JD344H AL2368 AL2348 AL2330 AL2370 AL2311 PT2390 AL2372 AL2371 AL22…" at bounding box center [784, 271] width 1568 height 376
click at [1535, 496] on label at bounding box center [1544, 482] width 19 height 28
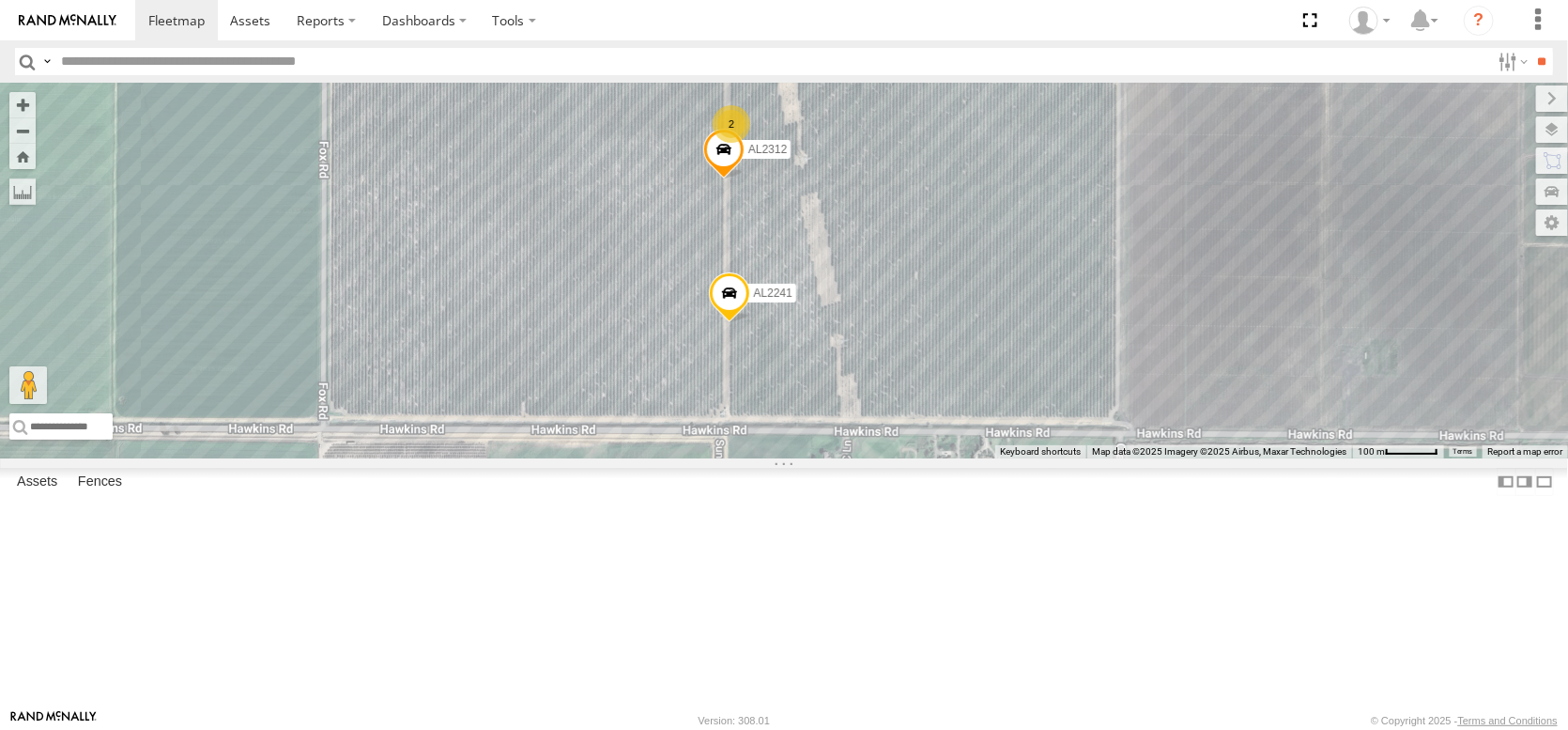
drag, startPoint x: 461, startPoint y: 561, endPoint x: 406, endPoint y: 362, distance: 206.5
click at [406, 362] on div "AL2241 AL2312 2" at bounding box center [784, 271] width 1568 height 376
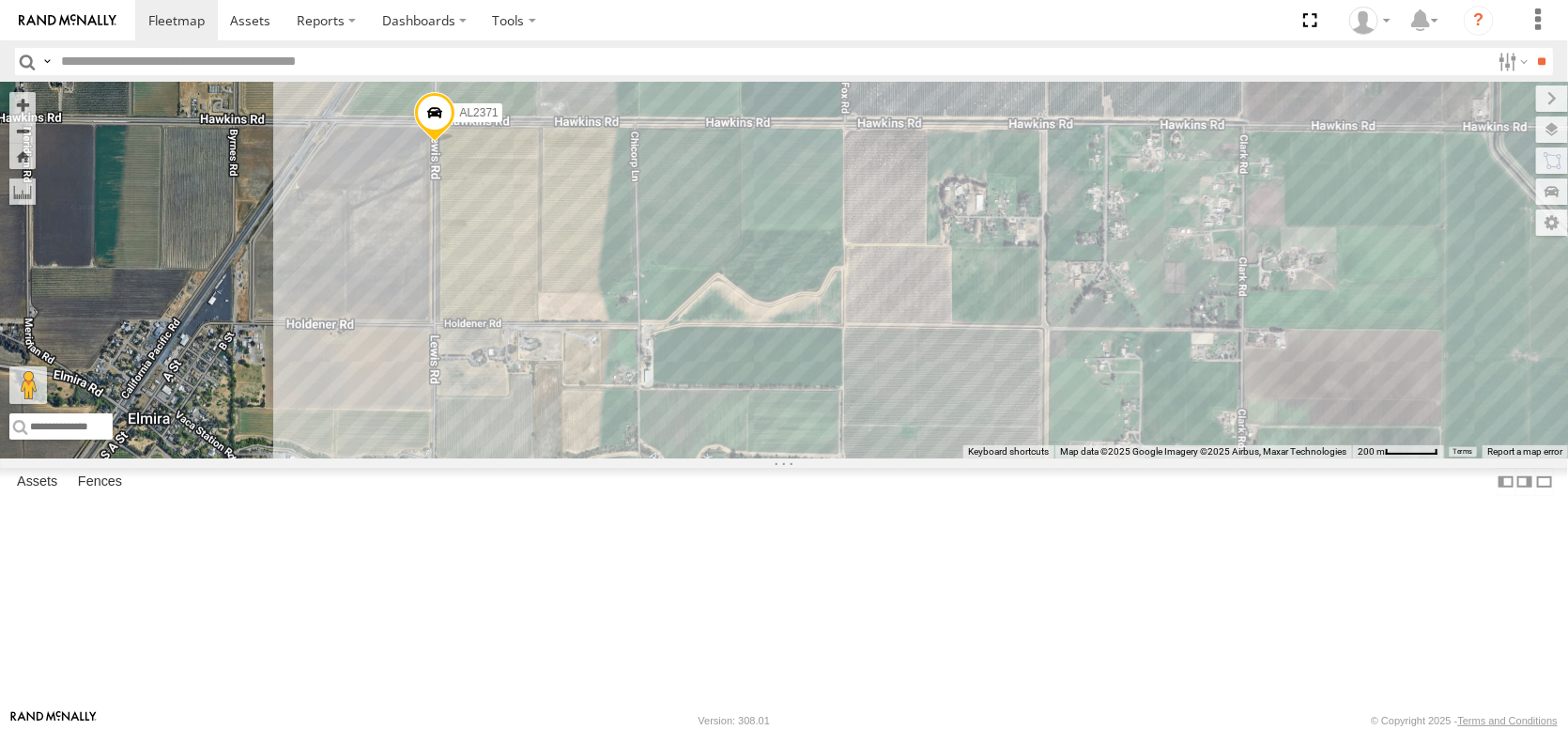
drag, startPoint x: 445, startPoint y: 521, endPoint x: 828, endPoint y: 282, distance: 451.5
click at [828, 282] on div "AL2241 AL2371 3" at bounding box center [784, 271] width 1568 height 376
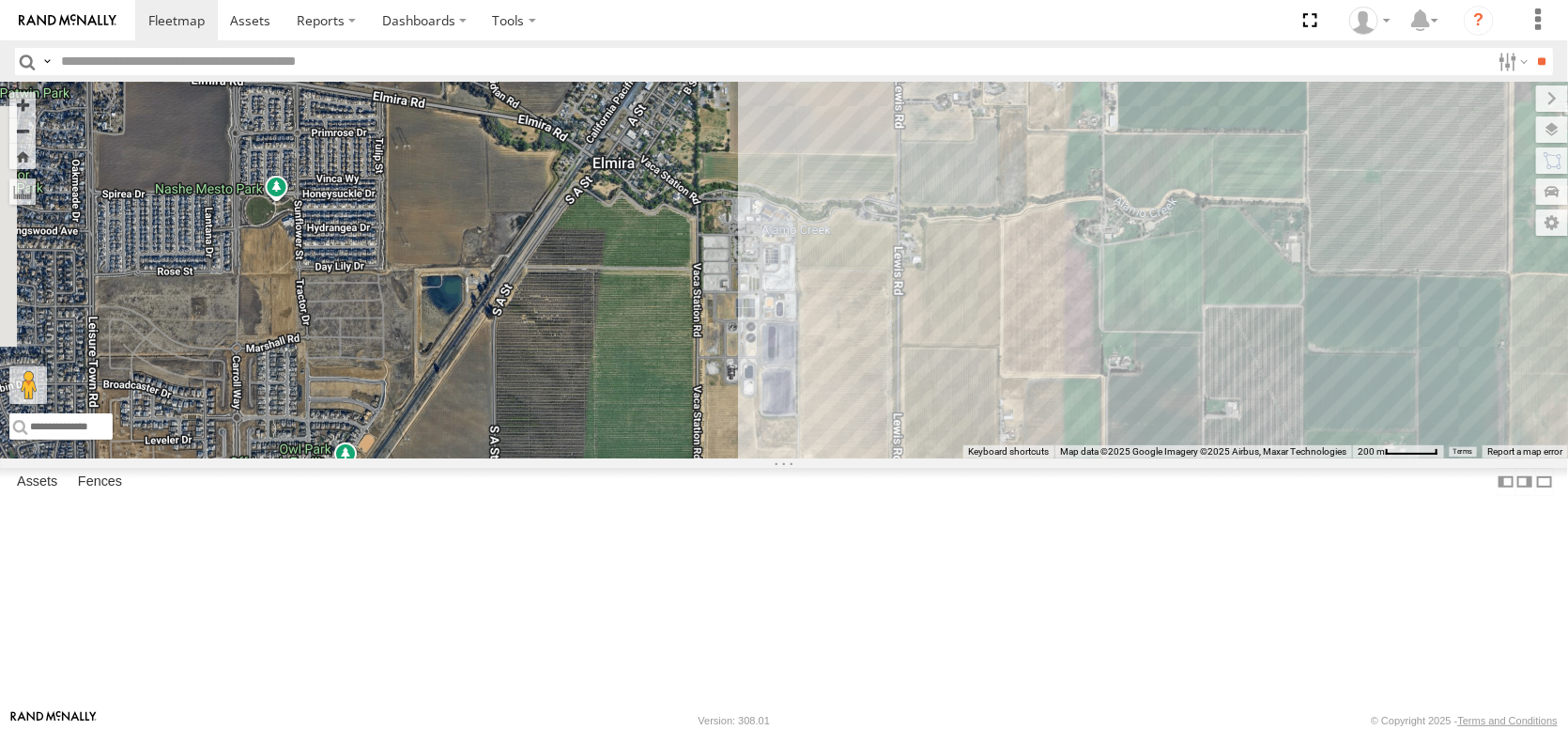
drag, startPoint x: 531, startPoint y: 445, endPoint x: 1001, endPoint y: 186, distance: 536.6
click at [1001, 186] on div "AL2241 AL2371 3" at bounding box center [784, 271] width 1568 height 376
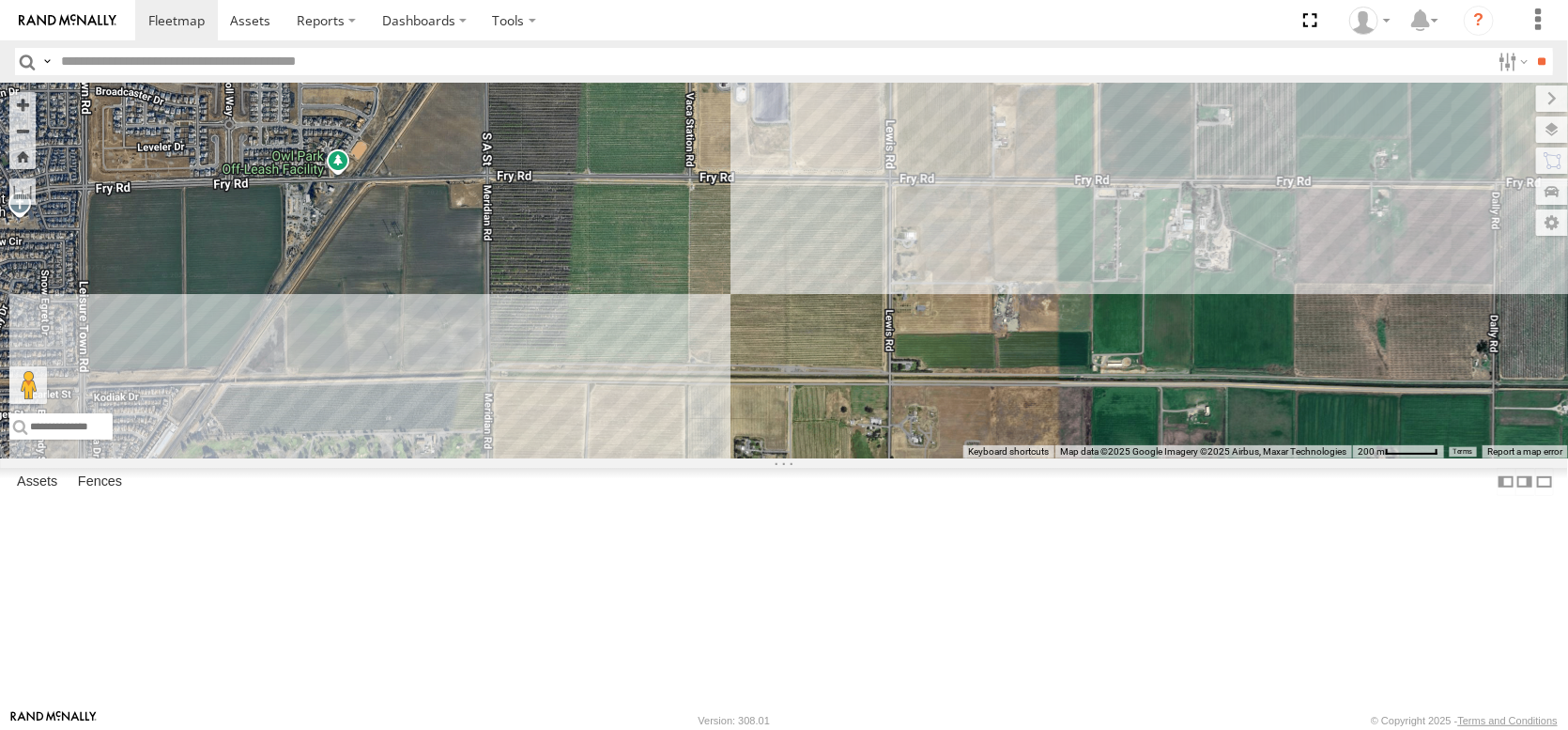
drag, startPoint x: 907, startPoint y: 255, endPoint x: 900, endPoint y: -44, distance: 299.1
click at [900, 0] on html at bounding box center [784, 365] width 1568 height 730
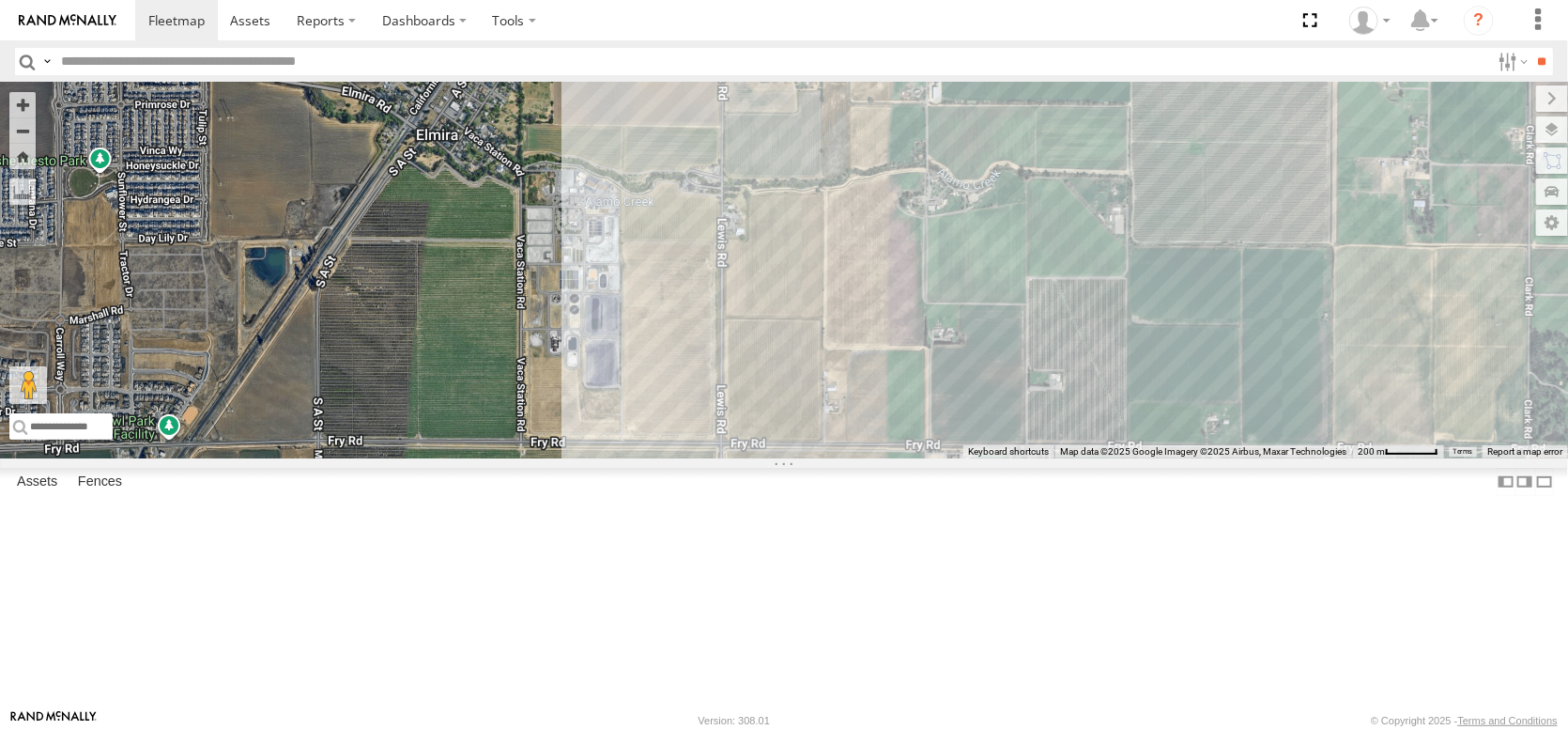
drag, startPoint x: 730, startPoint y: 321, endPoint x: 549, endPoint y: 663, distance: 386.9
click at [549, 459] on div "AL2241 AL2371 3" at bounding box center [784, 271] width 1568 height 376
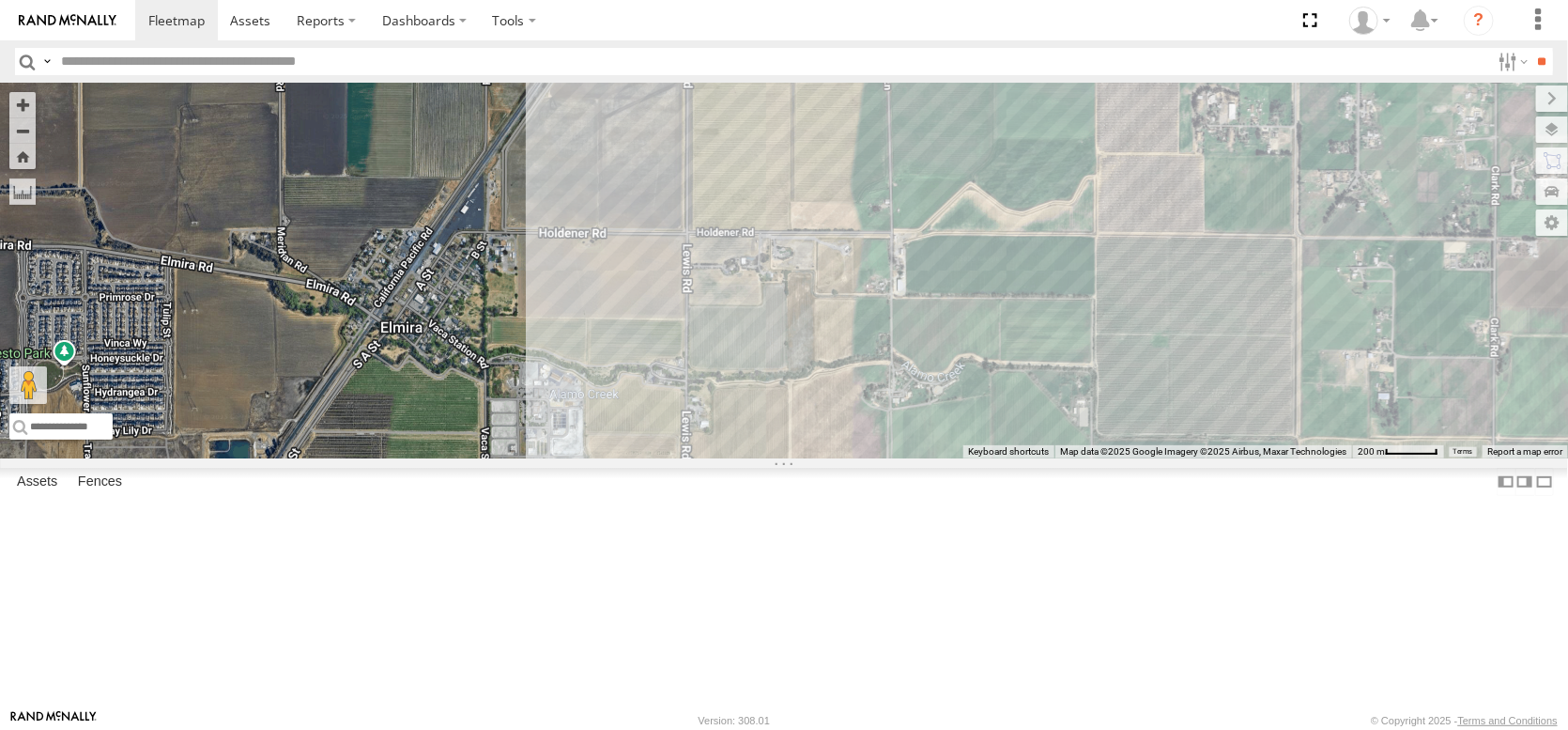
drag, startPoint x: 758, startPoint y: 480, endPoint x: 751, endPoint y: 500, distance: 21.2
click at [751, 459] on div "AL2241 AL2371 3" at bounding box center [784, 271] width 1568 height 376
click at [688, 52] on span at bounding box center [687, 27] width 42 height 50
click at [774, 237] on div "AL2241 AL2371 3 AL2371 [GEOGRAPHIC_DATA] [PERSON_NAME] 38.3581 , -121.8969 Sout…" at bounding box center [784, 271] width 1568 height 376
click at [606, 346] on div "AL2241 AL2371 3 POMONA FARMS [PERSON_NAME][GEOGRAPHIC_DATA] [PERSON_NAME][GEOGR…" at bounding box center [784, 271] width 1568 height 376
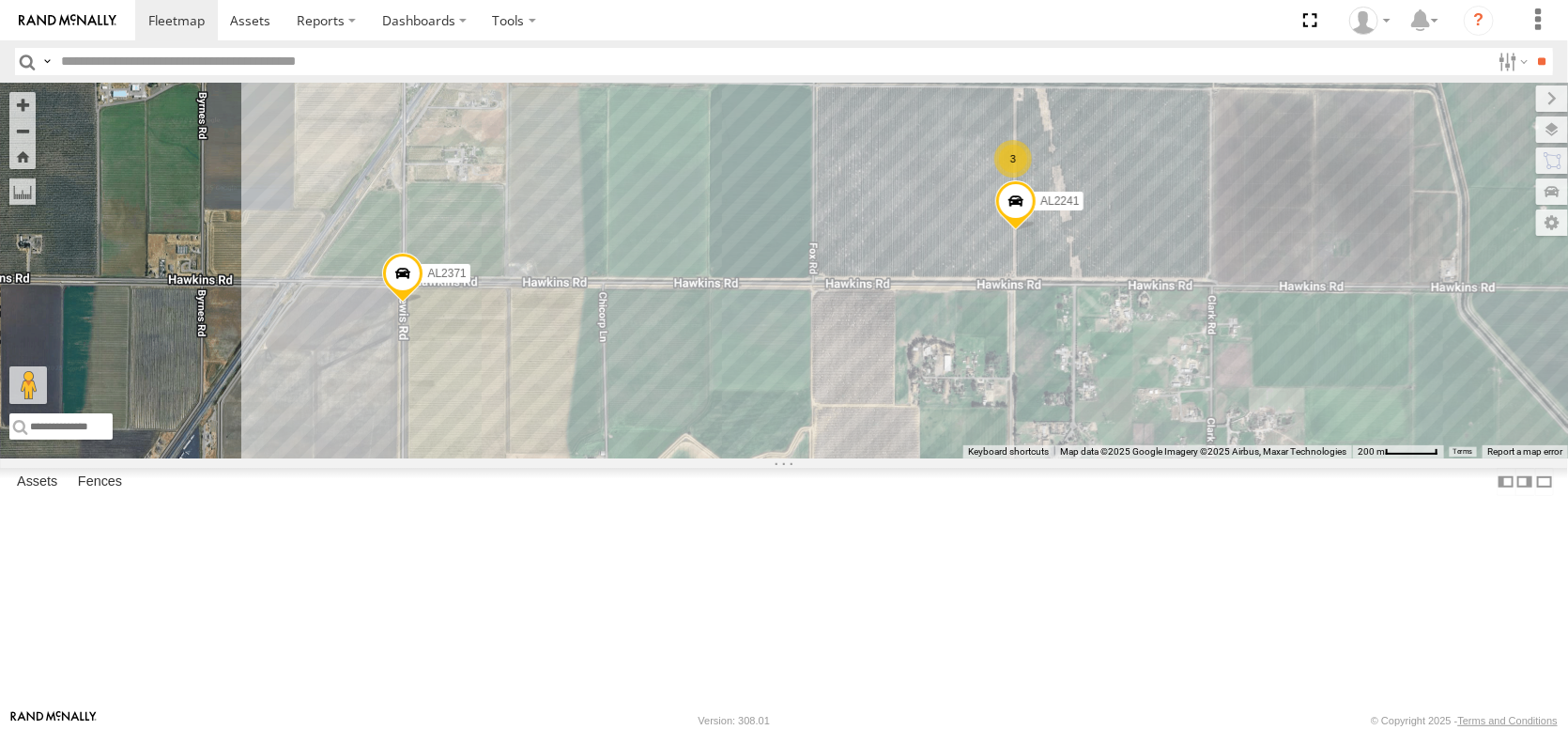
drag, startPoint x: 913, startPoint y: 284, endPoint x: 659, endPoint y: 507, distance: 338.0
click at [628, 459] on div "AL2241 AL2371 3" at bounding box center [784, 271] width 1568 height 376
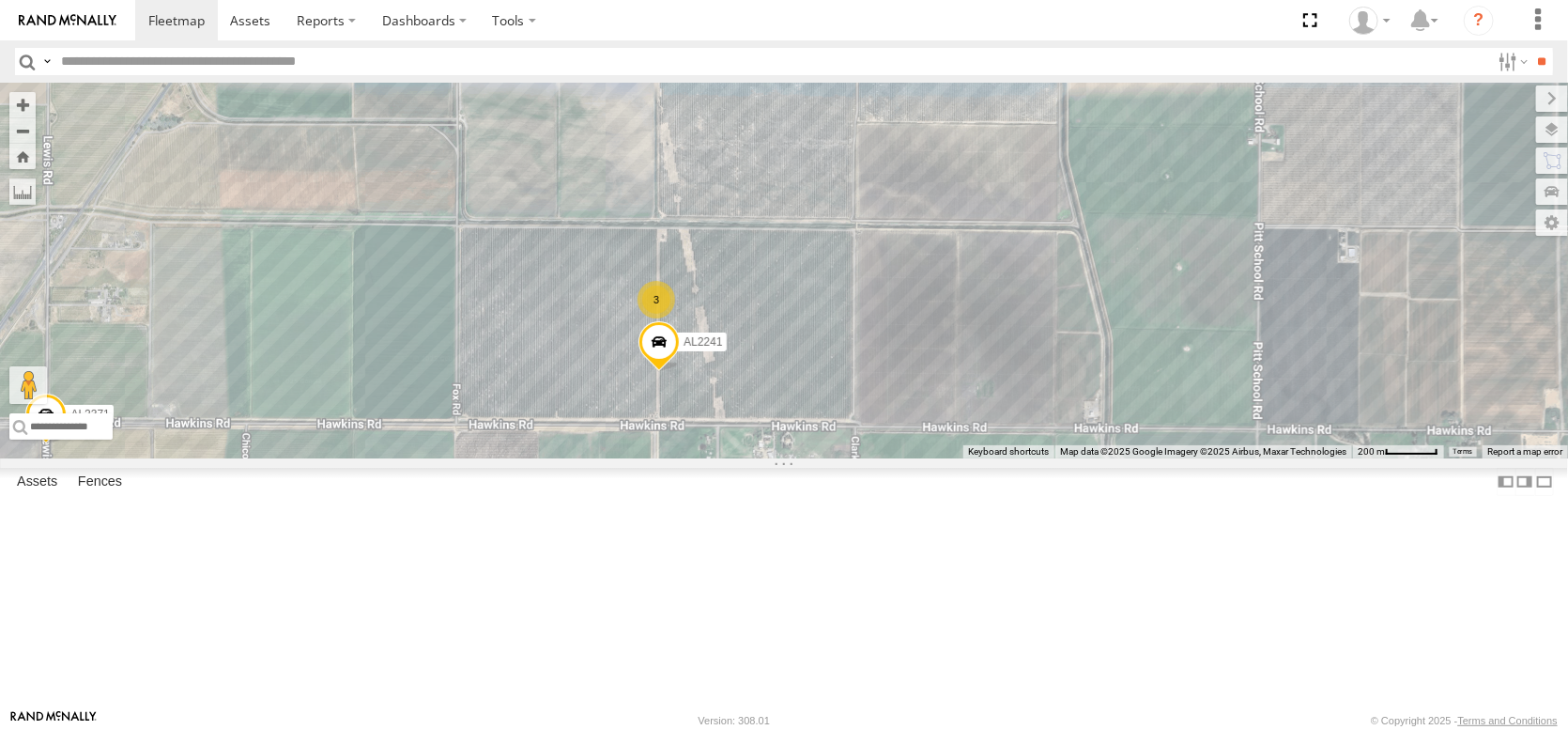
drag, startPoint x: 988, startPoint y: 387, endPoint x: 631, endPoint y: 528, distance: 383.8
click at [631, 459] on div "AL2241 AL2371 3" at bounding box center [784, 271] width 1568 height 376
